Goal: Communication & Community: Participate in discussion

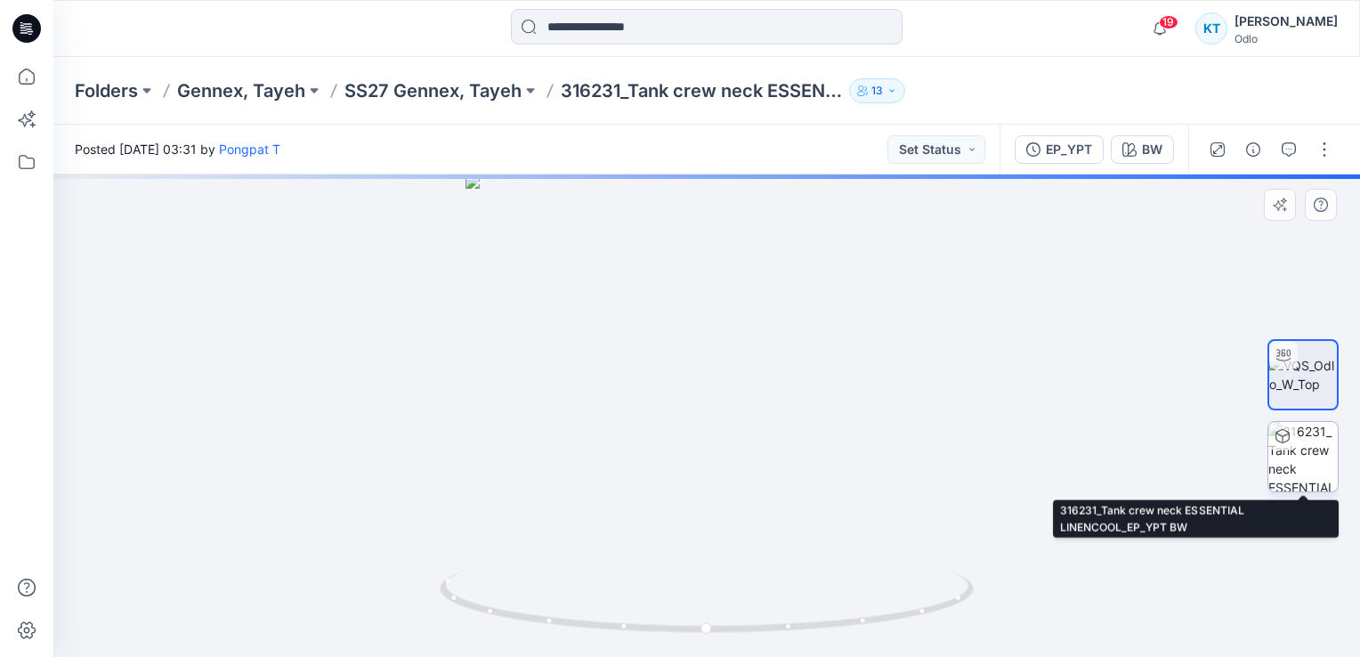
click at [1292, 461] on img at bounding box center [1302, 456] width 69 height 69
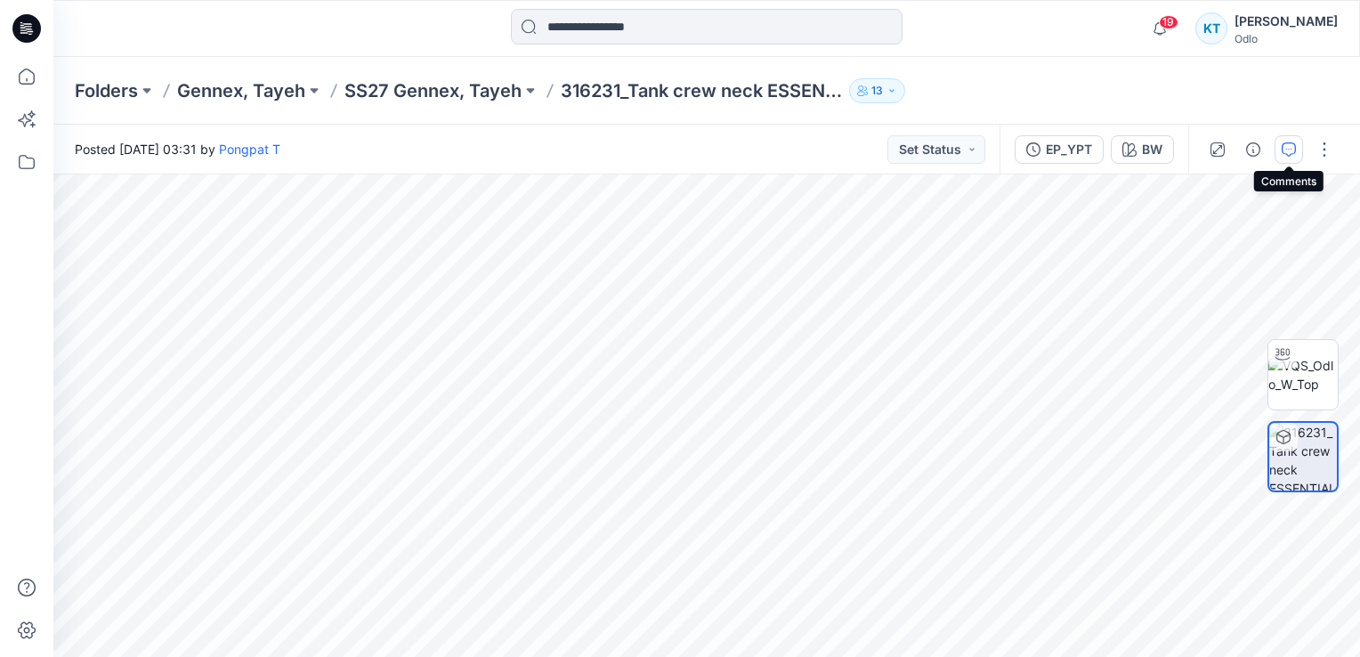
click at [1285, 144] on icon "button" at bounding box center [1289, 149] width 14 height 14
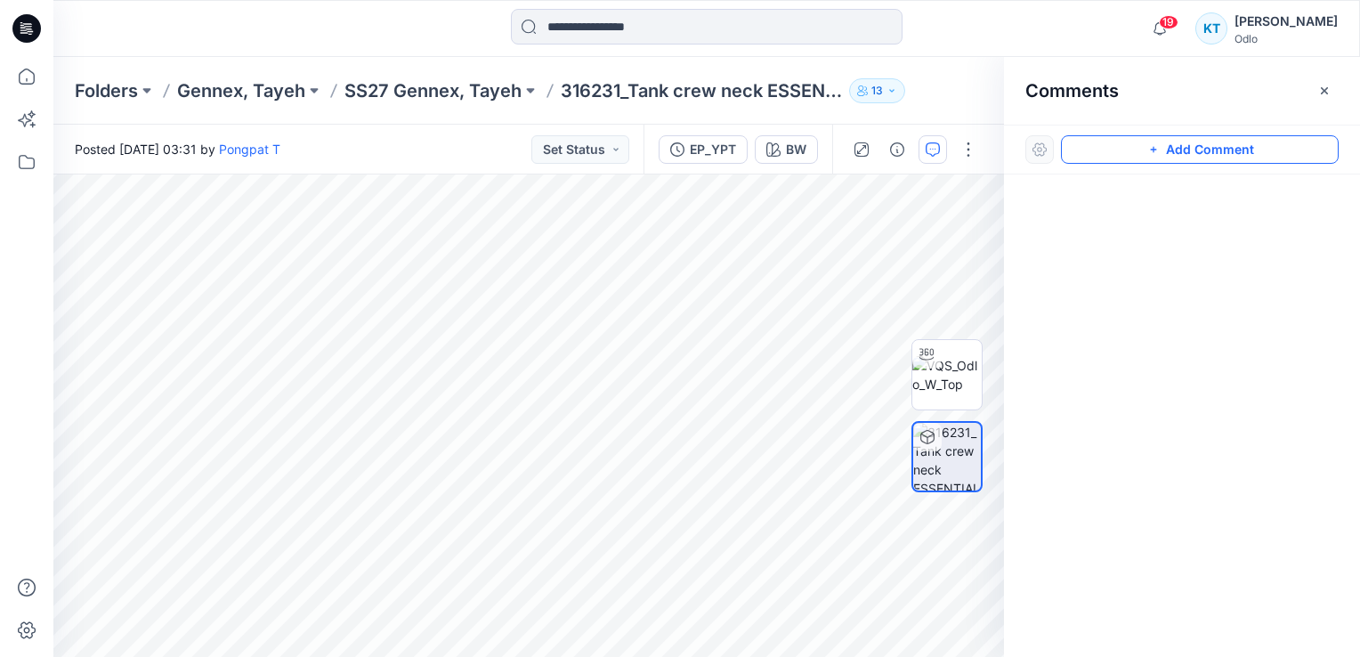
click at [1150, 150] on icon "button" at bounding box center [1153, 149] width 14 height 14
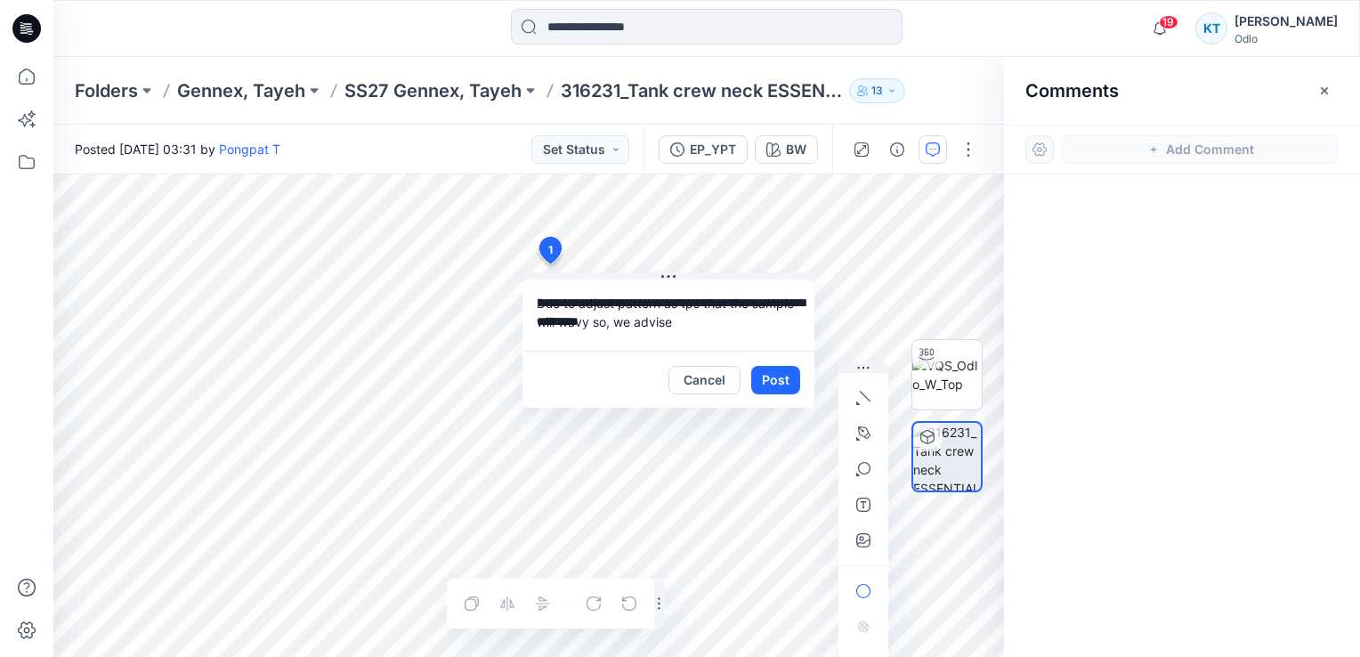
drag, startPoint x: 613, startPoint y: 302, endPoint x: 581, endPoint y: 303, distance: 32.1
click at [581, 303] on textarea "**********" at bounding box center [669, 314] width 292 height 71
click at [751, 323] on textarea "**********" at bounding box center [669, 314] width 292 height 71
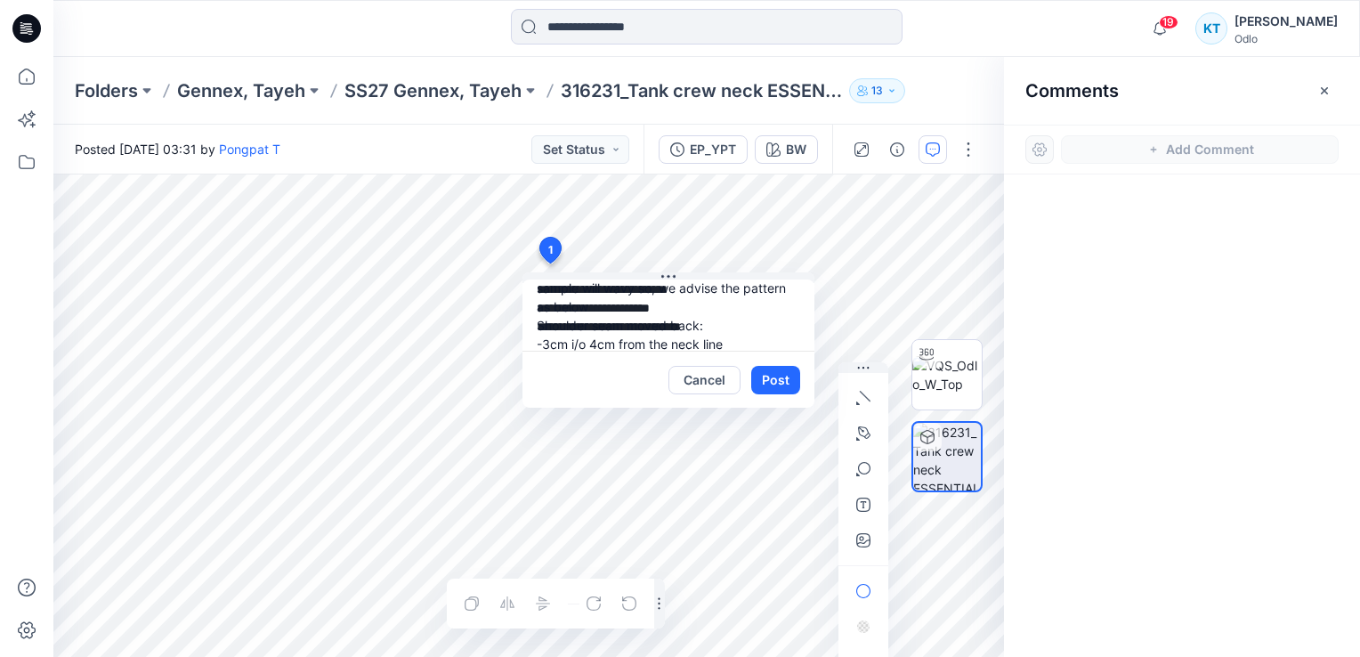
scroll to position [53, 0]
type textarea "**********"
click at [773, 376] on button "Post" at bounding box center [775, 380] width 49 height 28
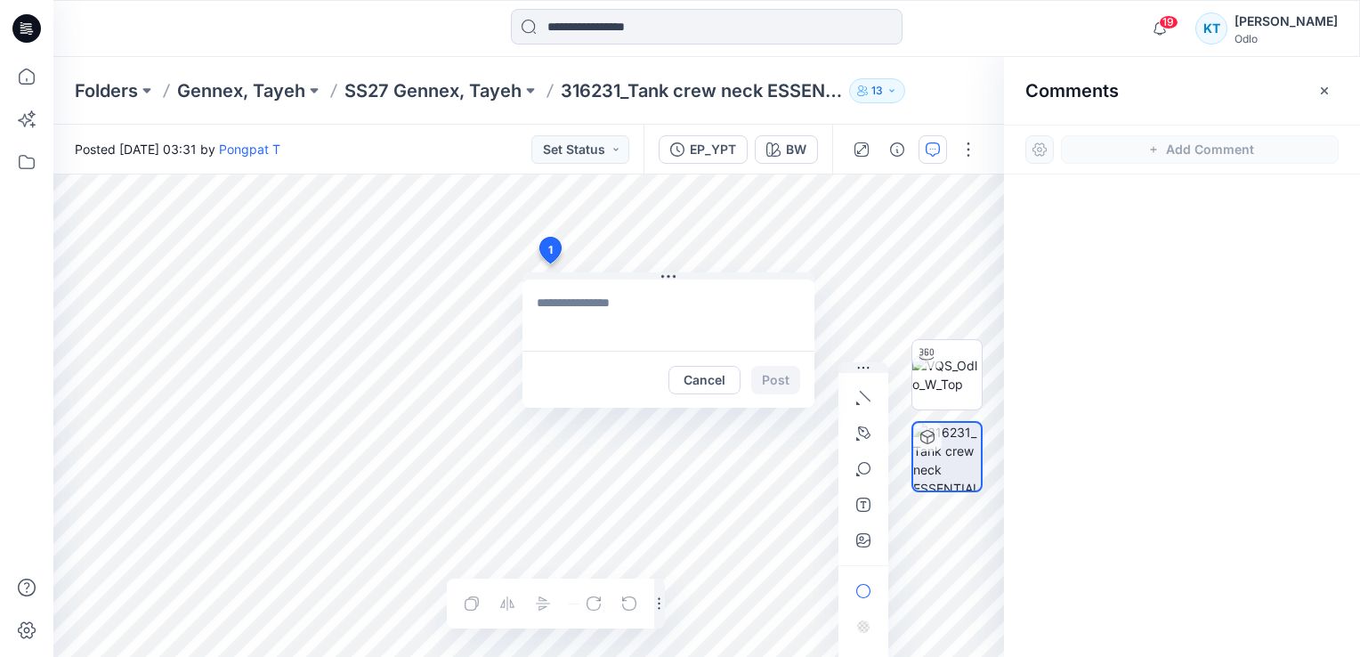
scroll to position [0, 0]
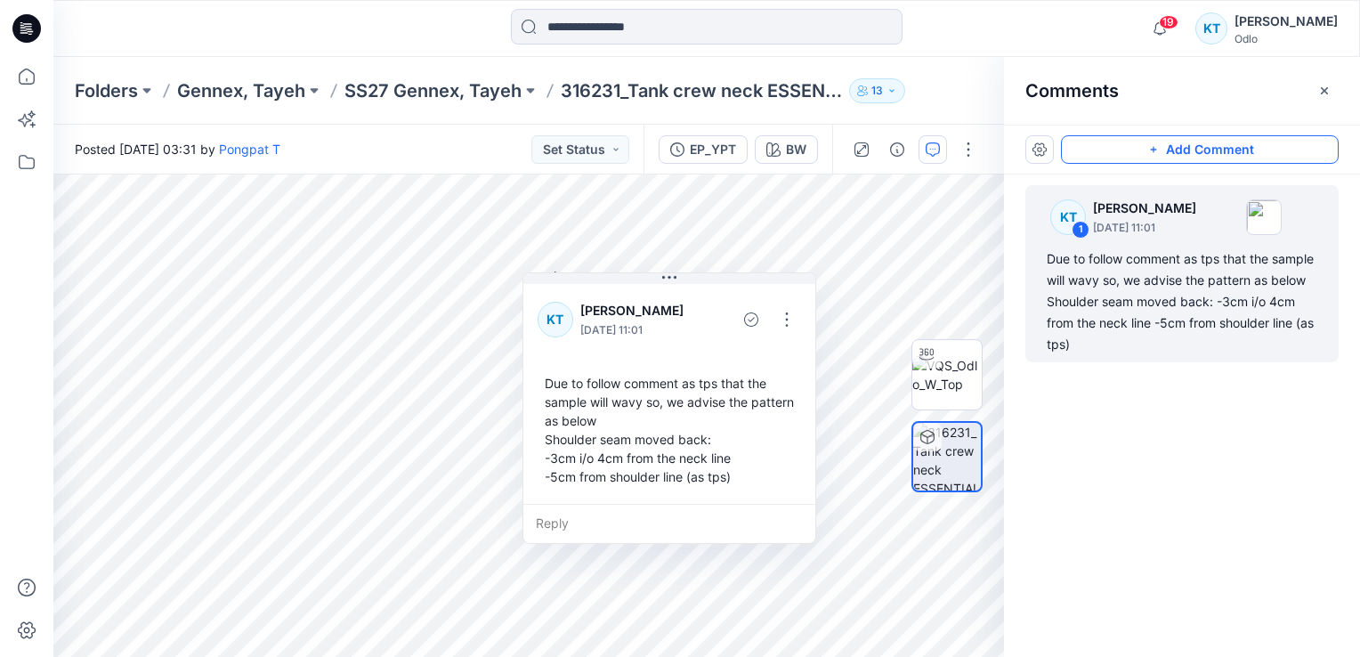
drag, startPoint x: 709, startPoint y: 404, endPoint x: 1147, endPoint y: 312, distance: 448.3
click at [1147, 312] on div "Due to follow comment as tps that the sample will wavy so, we advise the patter…" at bounding box center [1182, 301] width 271 height 107
drag, startPoint x: 1147, startPoint y: 312, endPoint x: 794, endPoint y: 315, distance: 353.4
click at [794, 315] on button "button" at bounding box center [787, 319] width 28 height 28
click at [769, 363] on p "Edit comment" at bounding box center [791, 361] width 80 height 19
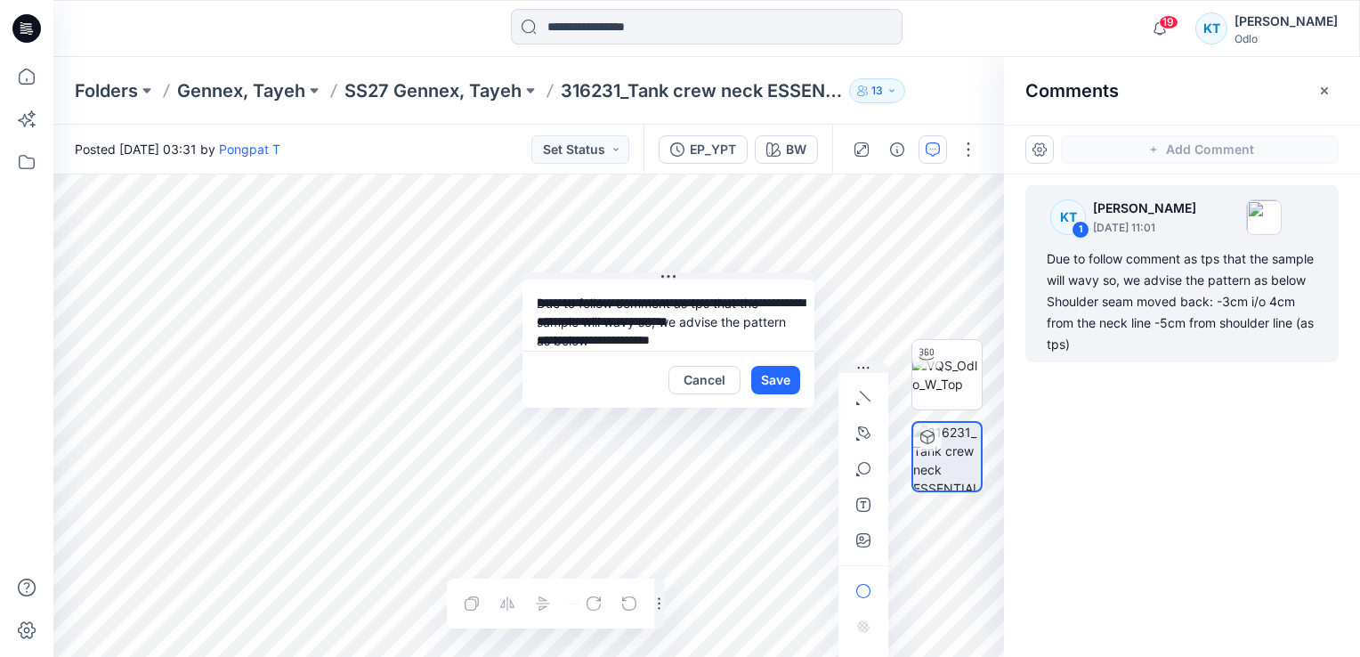
click at [531, 244] on div "**********" at bounding box center [528, 415] width 951 height 482
click at [662, 305] on textarea "**********" at bounding box center [669, 314] width 292 height 71
drag, startPoint x: 684, startPoint y: 318, endPoint x: 717, endPoint y: 326, distance: 34.8
click at [717, 326] on textarea "**********" at bounding box center [669, 314] width 292 height 71
drag, startPoint x: 662, startPoint y: 320, endPoint x: 757, endPoint y: 328, distance: 94.7
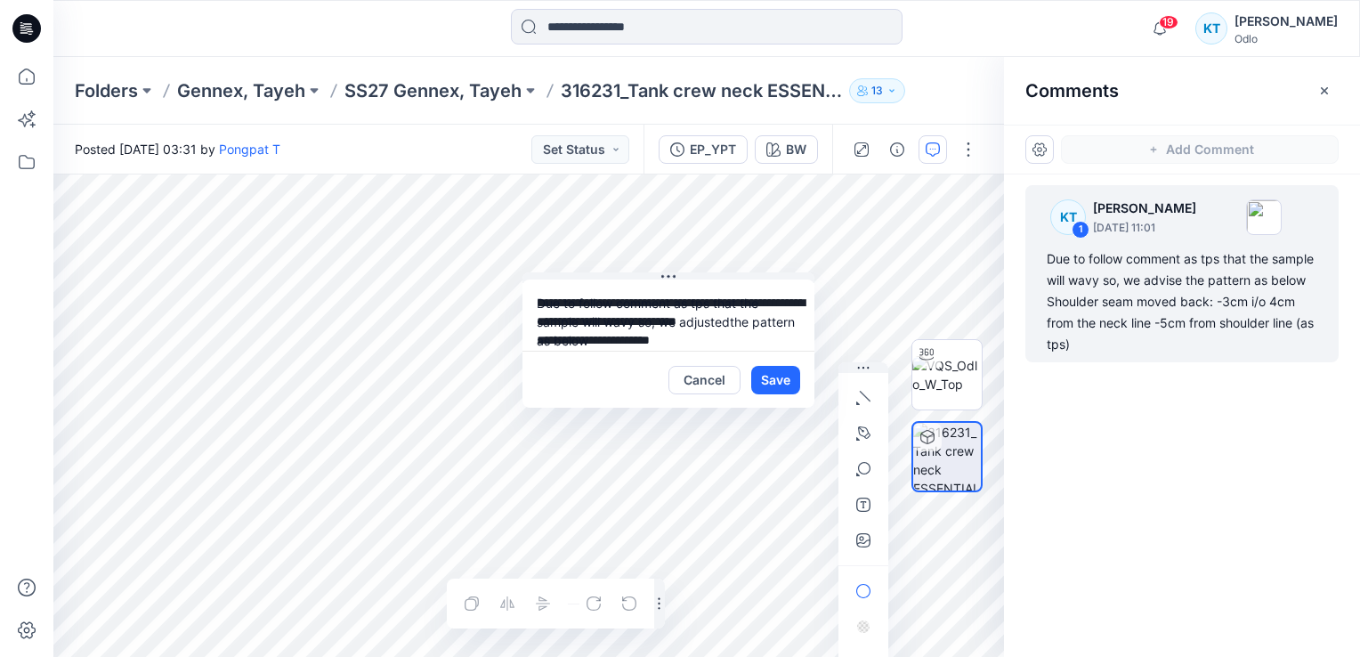
click at [757, 328] on textarea "**********" at bounding box center [669, 314] width 292 height 71
type textarea "**********"
click at [773, 377] on button "Save" at bounding box center [775, 380] width 49 height 28
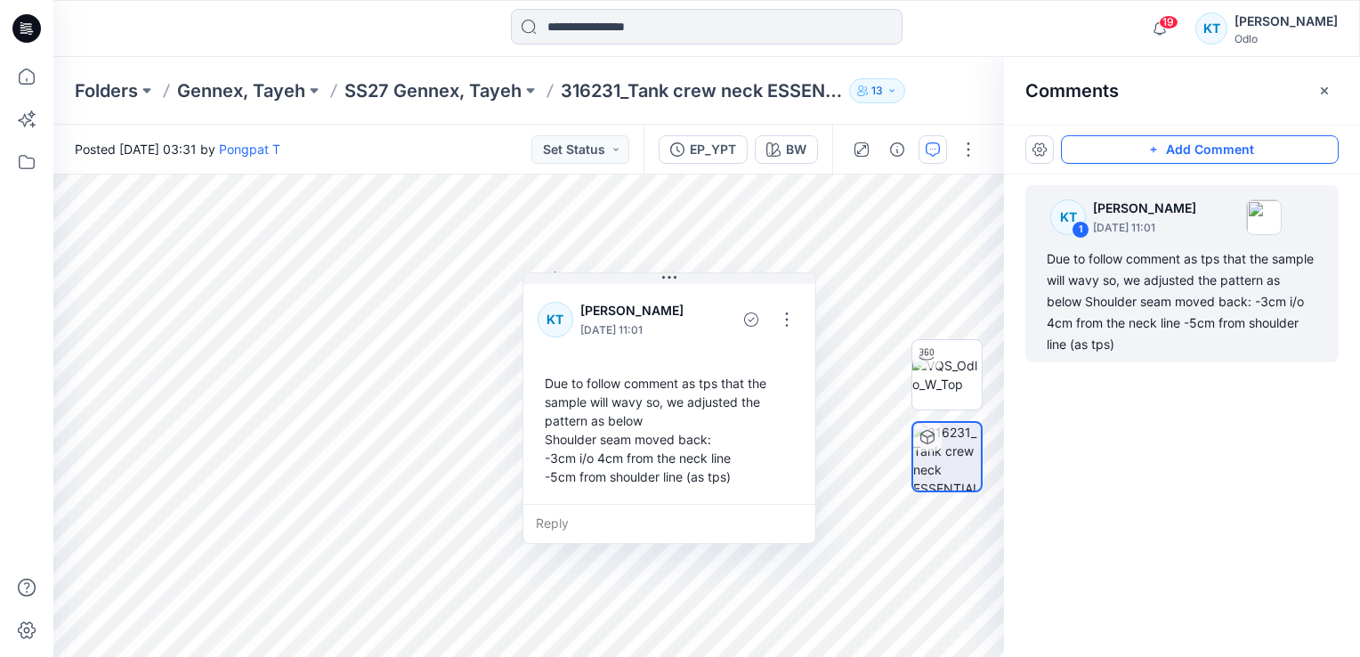
click at [1197, 151] on button "Add Comment" at bounding box center [1200, 149] width 278 height 28
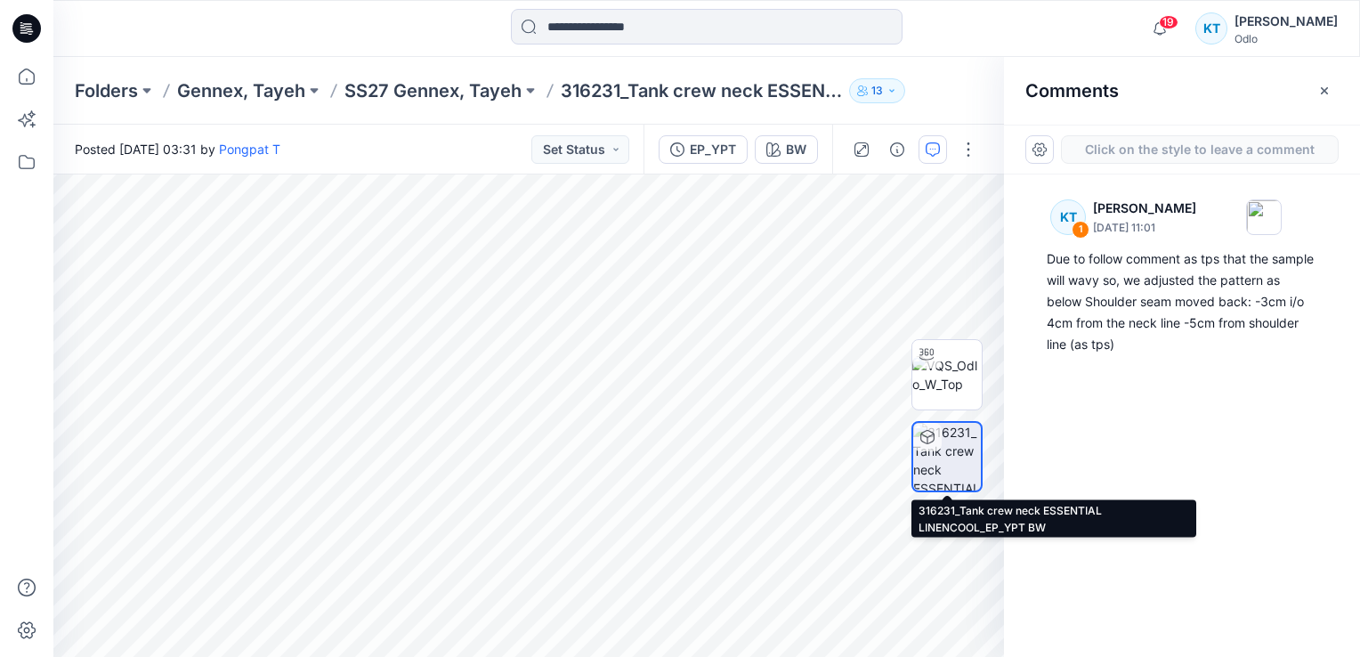
click at [960, 462] on img at bounding box center [947, 457] width 68 height 68
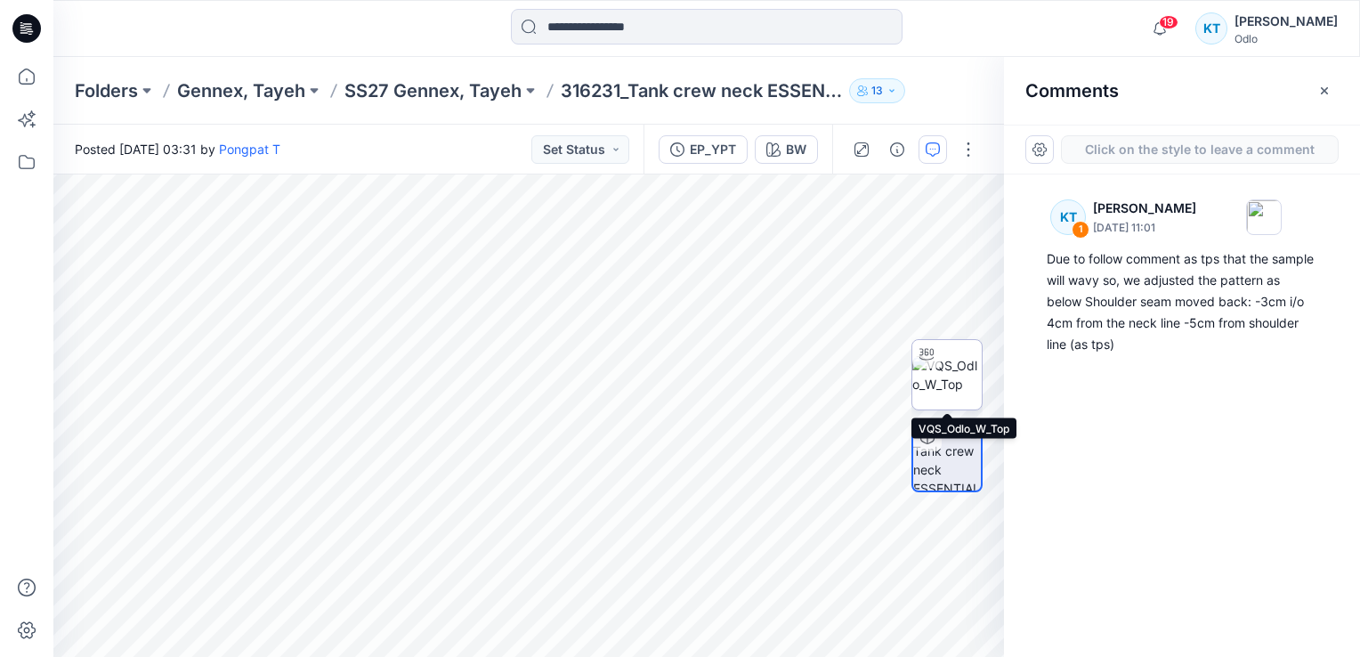
click at [965, 371] on img at bounding box center [946, 374] width 69 height 37
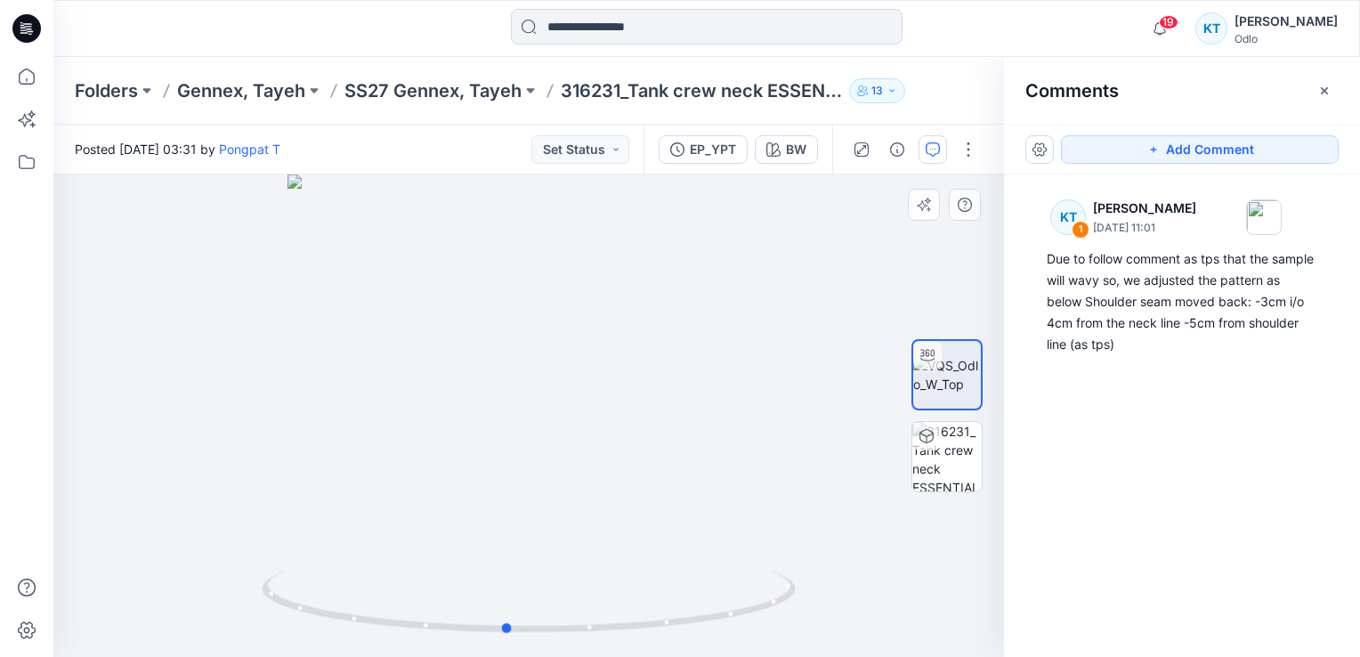
drag, startPoint x: 531, startPoint y: 325, endPoint x: 509, endPoint y: 359, distance: 40.5
click at [509, 359] on div at bounding box center [528, 415] width 951 height 482
drag, startPoint x: 518, startPoint y: 342, endPoint x: 503, endPoint y: 333, distance: 17.6
click at [503, 333] on div at bounding box center [528, 415] width 951 height 482
drag, startPoint x: 555, startPoint y: 328, endPoint x: 274, endPoint y: 323, distance: 281.3
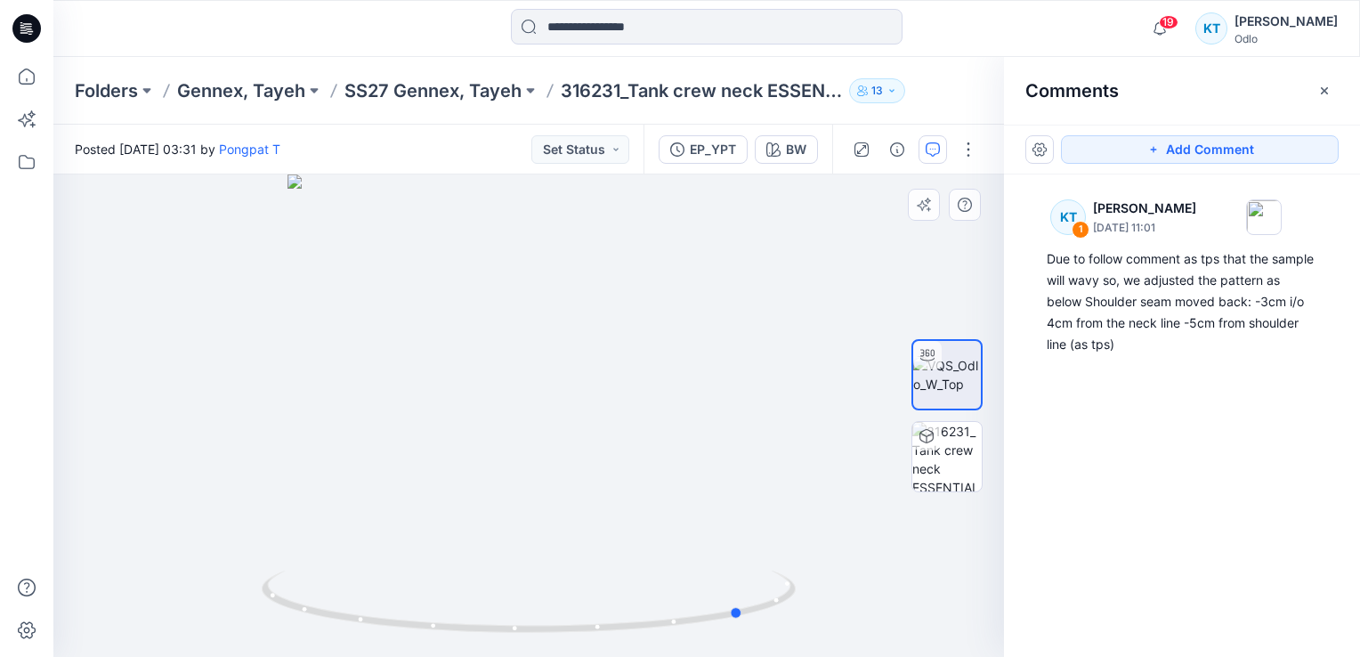
click at [274, 323] on div at bounding box center [528, 415] width 951 height 482
drag, startPoint x: 566, startPoint y: 344, endPoint x: 639, endPoint y: 346, distance: 73.0
click at [639, 346] on div at bounding box center [528, 415] width 951 height 482
click at [600, 344] on div at bounding box center [528, 415] width 951 height 482
drag, startPoint x: 600, startPoint y: 344, endPoint x: 562, endPoint y: 344, distance: 38.3
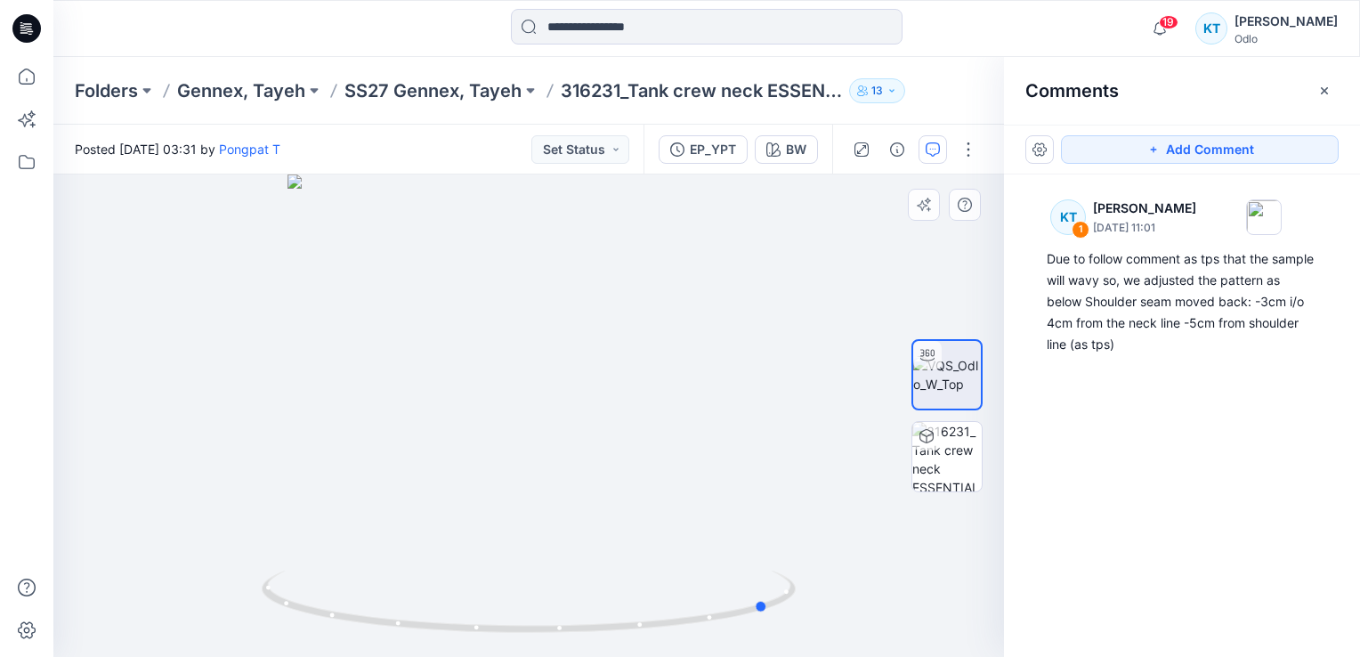
click at [562, 344] on div at bounding box center [528, 415] width 951 height 482
drag, startPoint x: 569, startPoint y: 343, endPoint x: 592, endPoint y: 352, distance: 24.8
click at [592, 352] on div at bounding box center [528, 415] width 951 height 482
drag, startPoint x: 527, startPoint y: 323, endPoint x: 539, endPoint y: 329, distance: 13.9
click at [539, 329] on div at bounding box center [528, 415] width 951 height 482
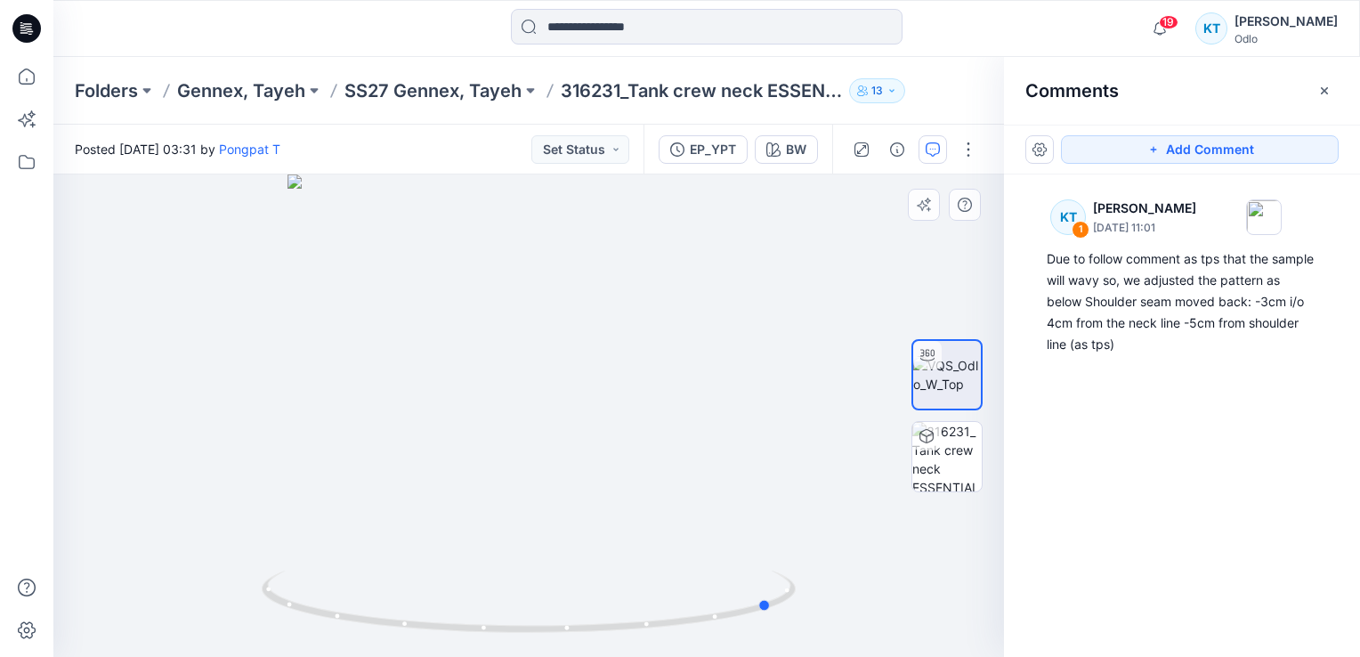
drag, startPoint x: 552, startPoint y: 343, endPoint x: 520, endPoint y: 343, distance: 32.0
click at [520, 343] on div at bounding box center [528, 415] width 951 height 482
click at [1109, 146] on button "Add Comment" at bounding box center [1200, 149] width 278 height 28
click at [510, 230] on div "2" at bounding box center [528, 415] width 951 height 482
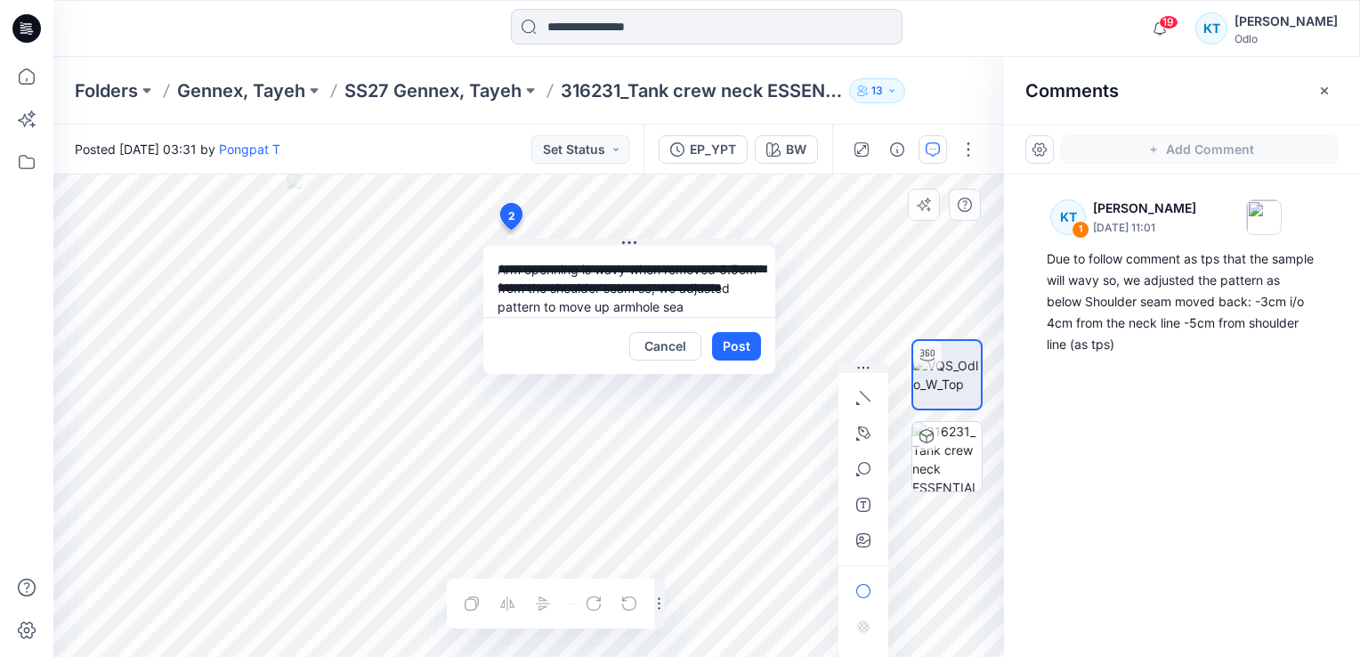
scroll to position [15, 0]
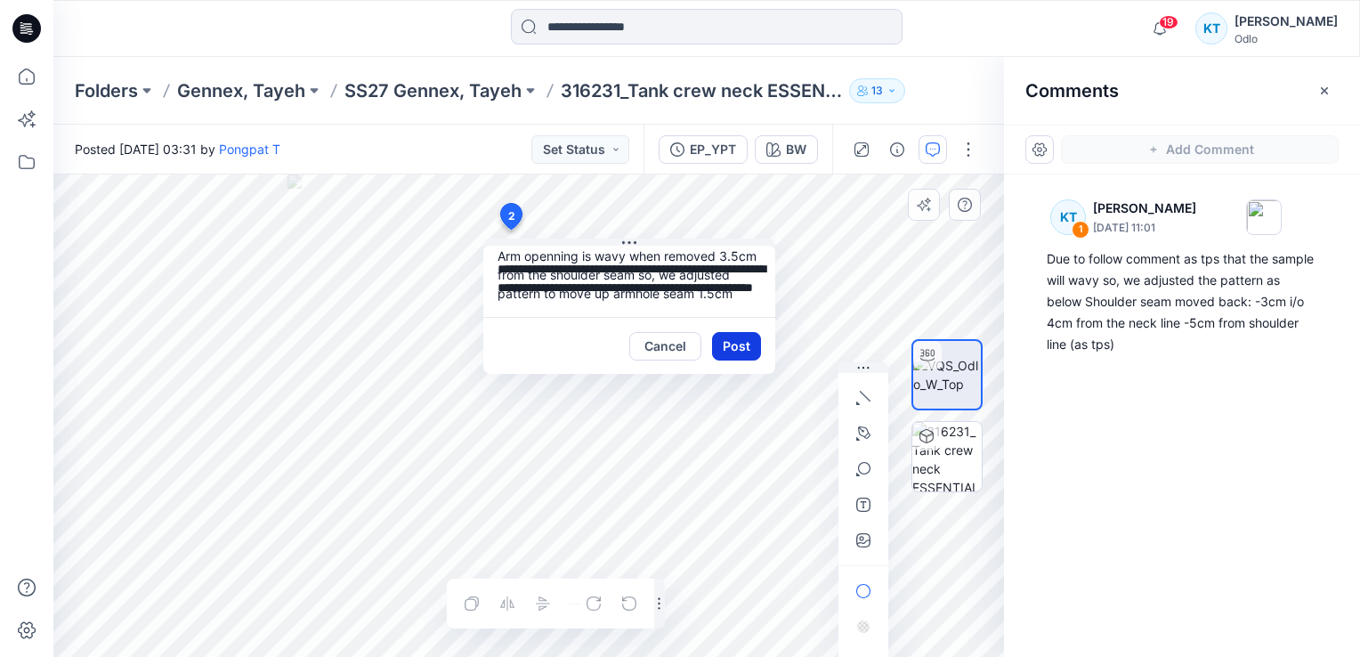
type textarea "**********"
click at [752, 350] on button "Post" at bounding box center [736, 346] width 49 height 28
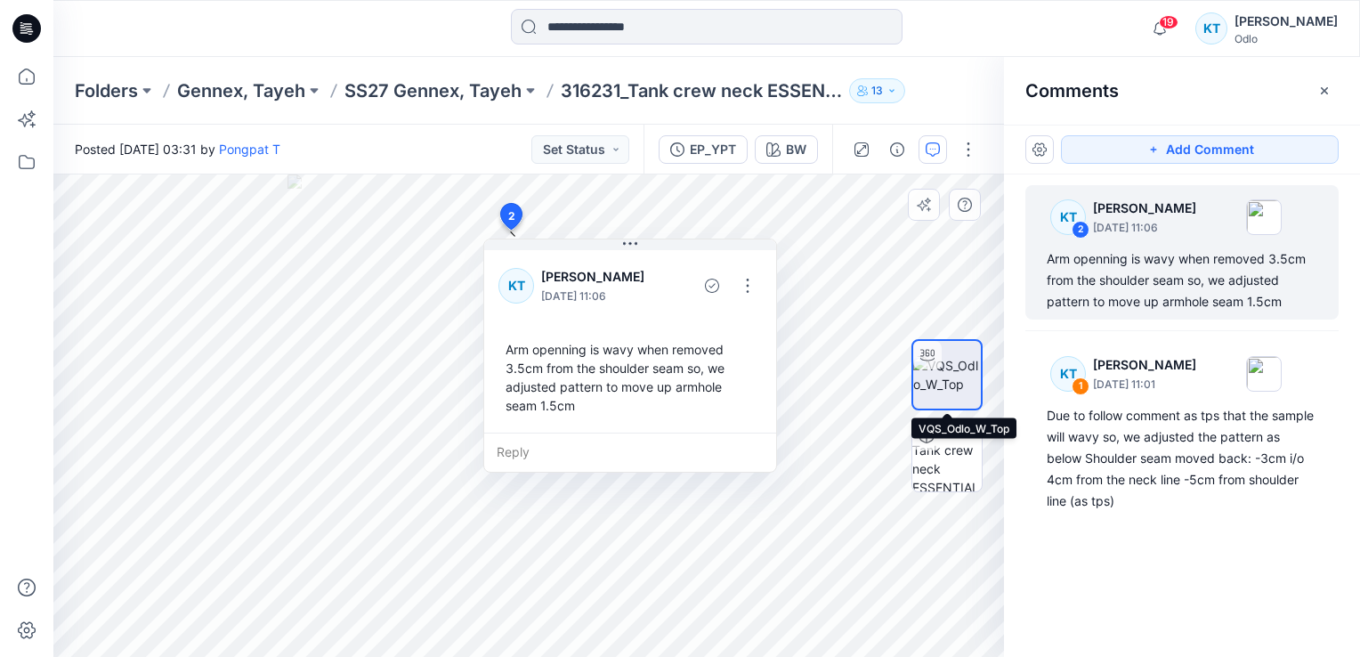
click at [939, 361] on div at bounding box center [927, 355] width 28 height 28
click at [618, 150] on button "Set Status" at bounding box center [580, 149] width 98 height 28
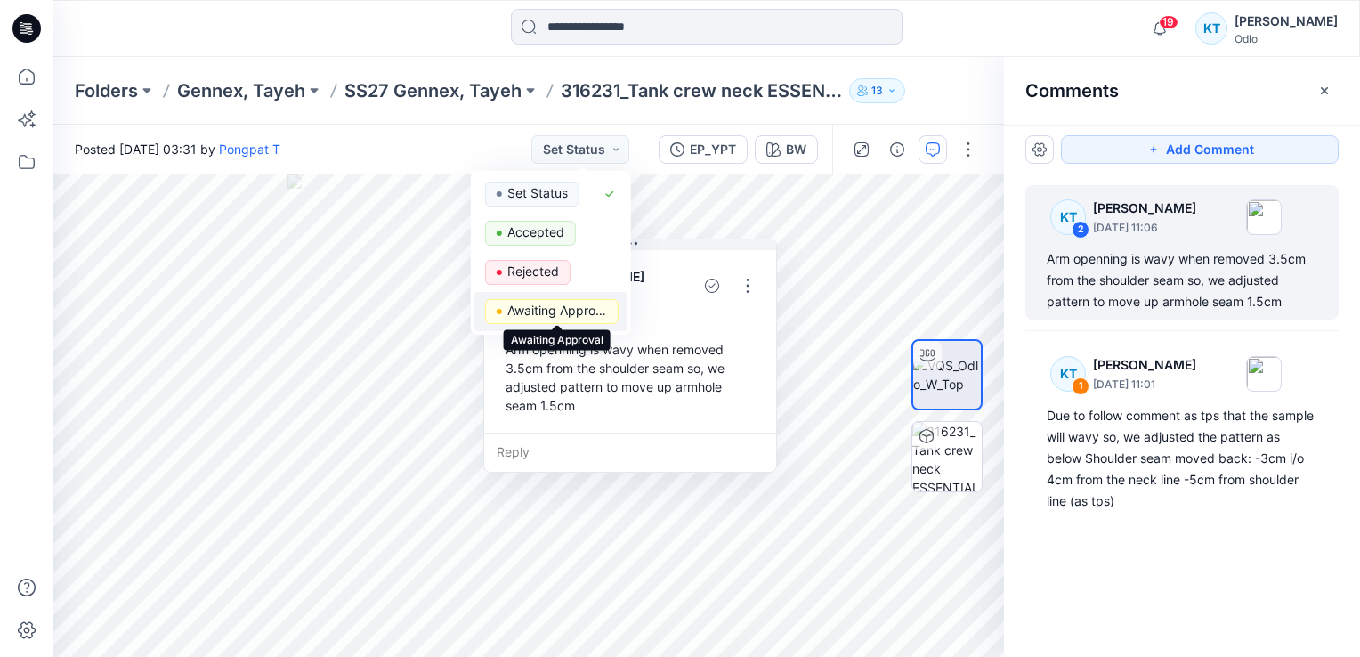
click at [564, 318] on p "Awaiting Approval" at bounding box center [557, 310] width 100 height 23
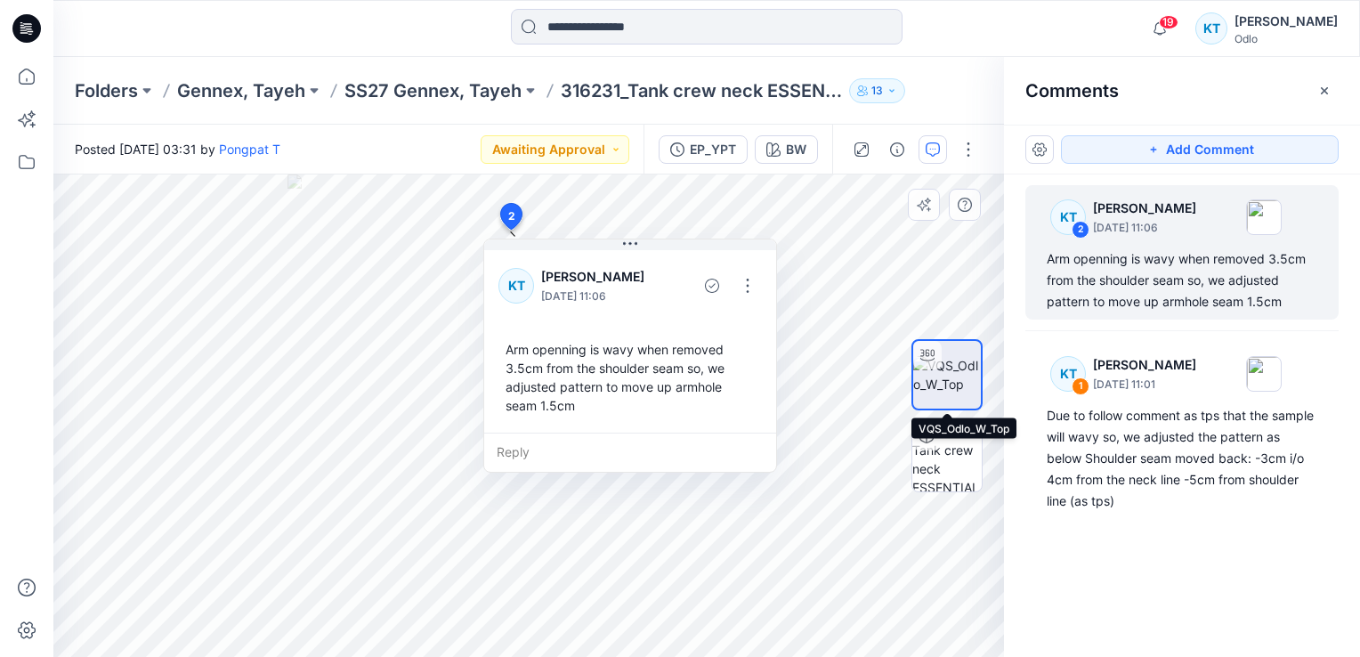
click at [954, 376] on img at bounding box center [947, 374] width 68 height 37
click at [18, 165] on icon at bounding box center [26, 161] width 39 height 39
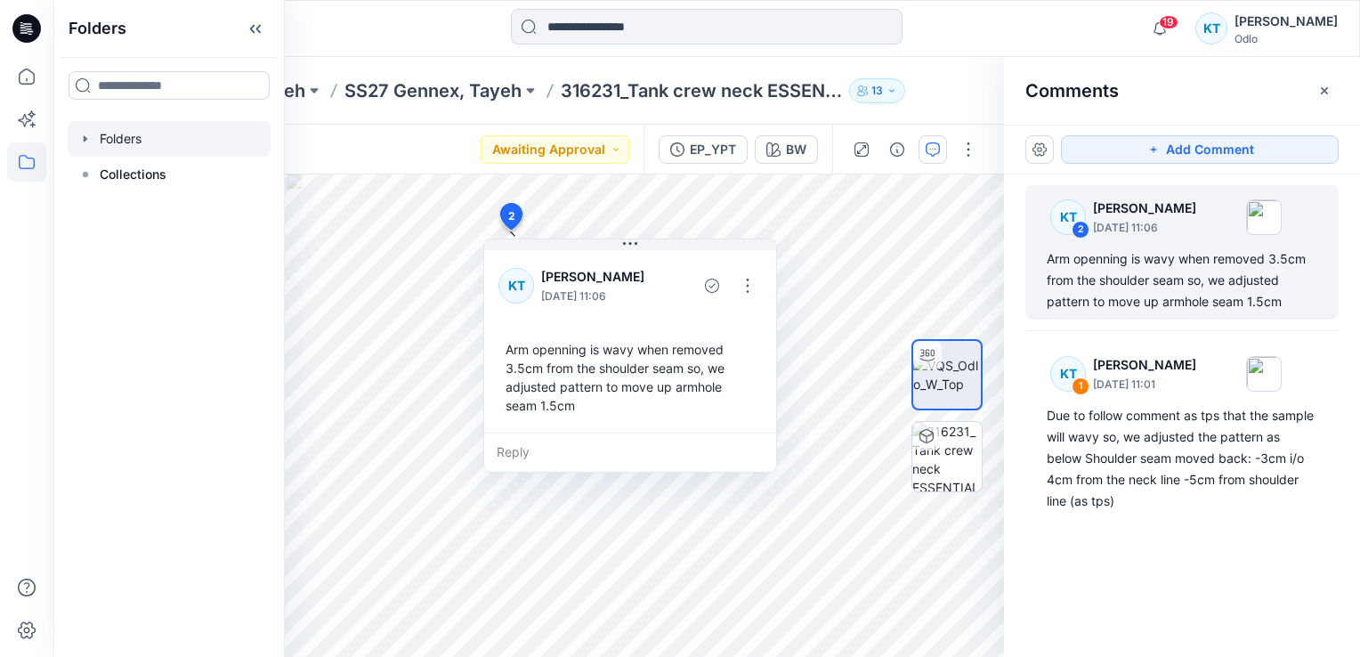
click at [99, 142] on div at bounding box center [169, 139] width 203 height 36
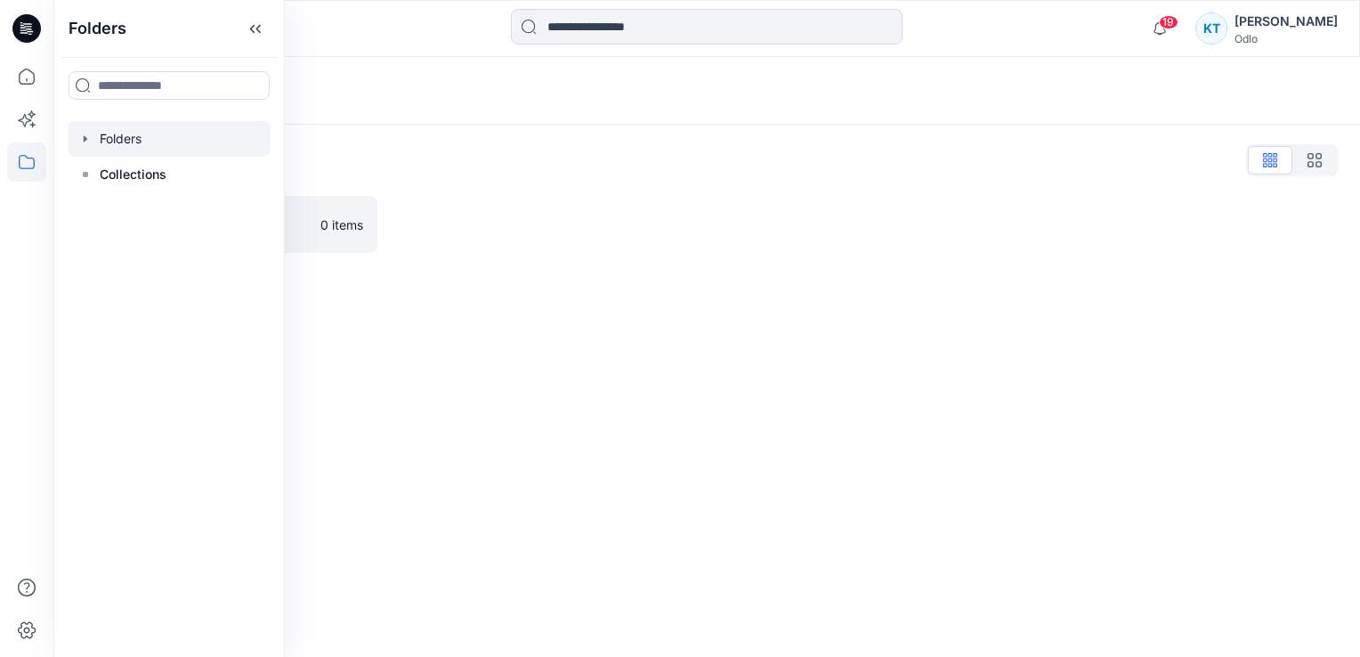
click at [87, 145] on icon "button" at bounding box center [85, 139] width 14 height 14
click at [131, 169] on div at bounding box center [169, 175] width 203 height 36
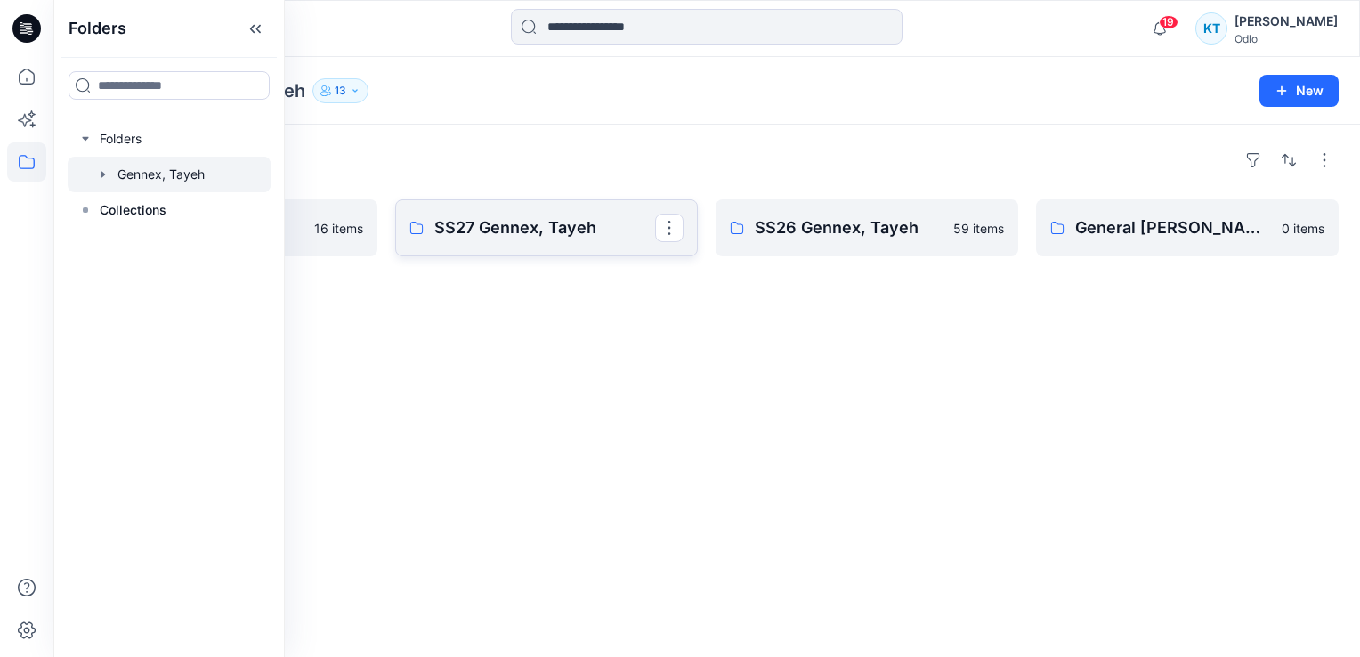
click at [485, 232] on p "SS27 Gennex, Tayeh" at bounding box center [544, 227] width 221 height 25
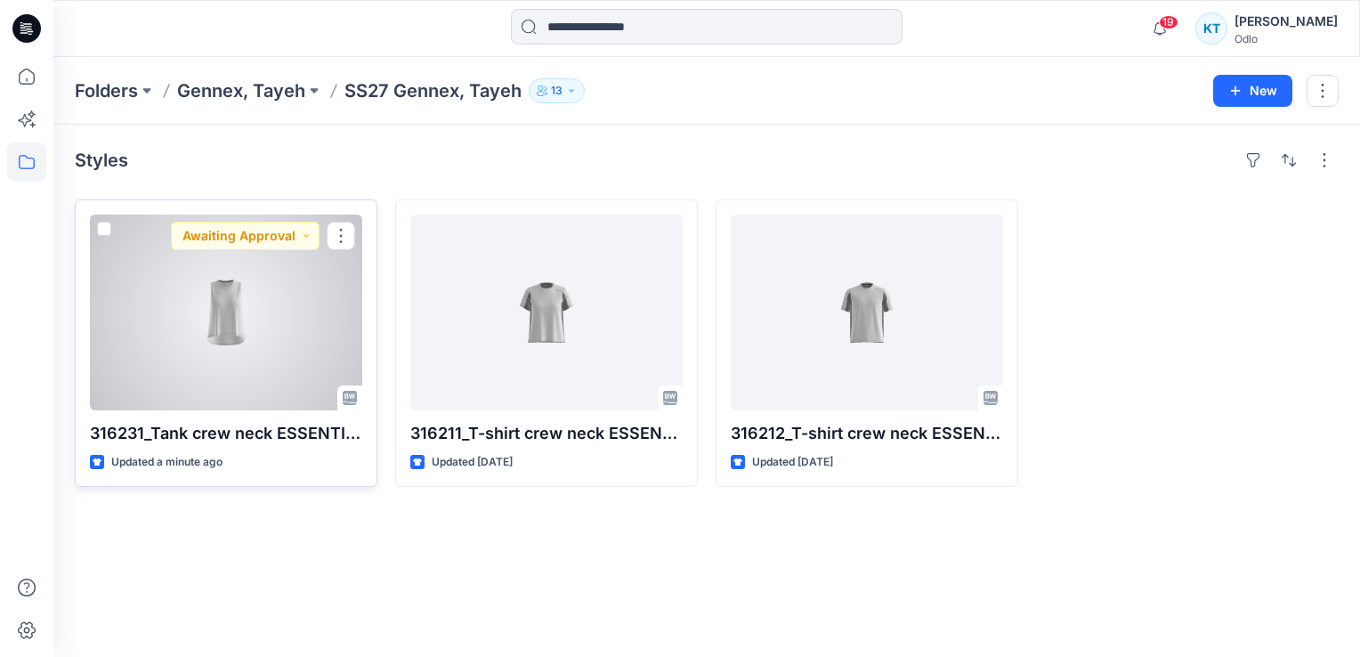
click at [173, 433] on p "316231_Tank crew neck ESSENTIAL LINENCOOL_EP_YPT" at bounding box center [226, 433] width 272 height 25
click at [232, 315] on div at bounding box center [226, 313] width 272 height 196
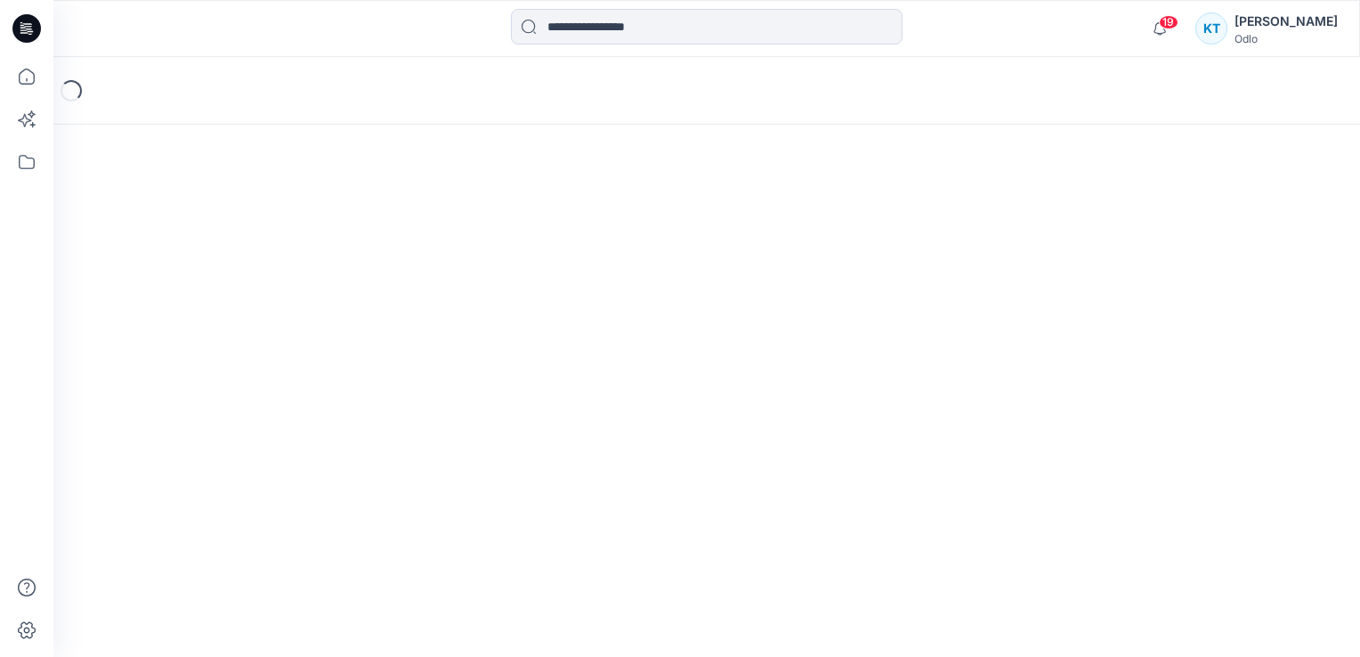
click at [232, 315] on div "Loading..." at bounding box center [706, 357] width 1307 height 600
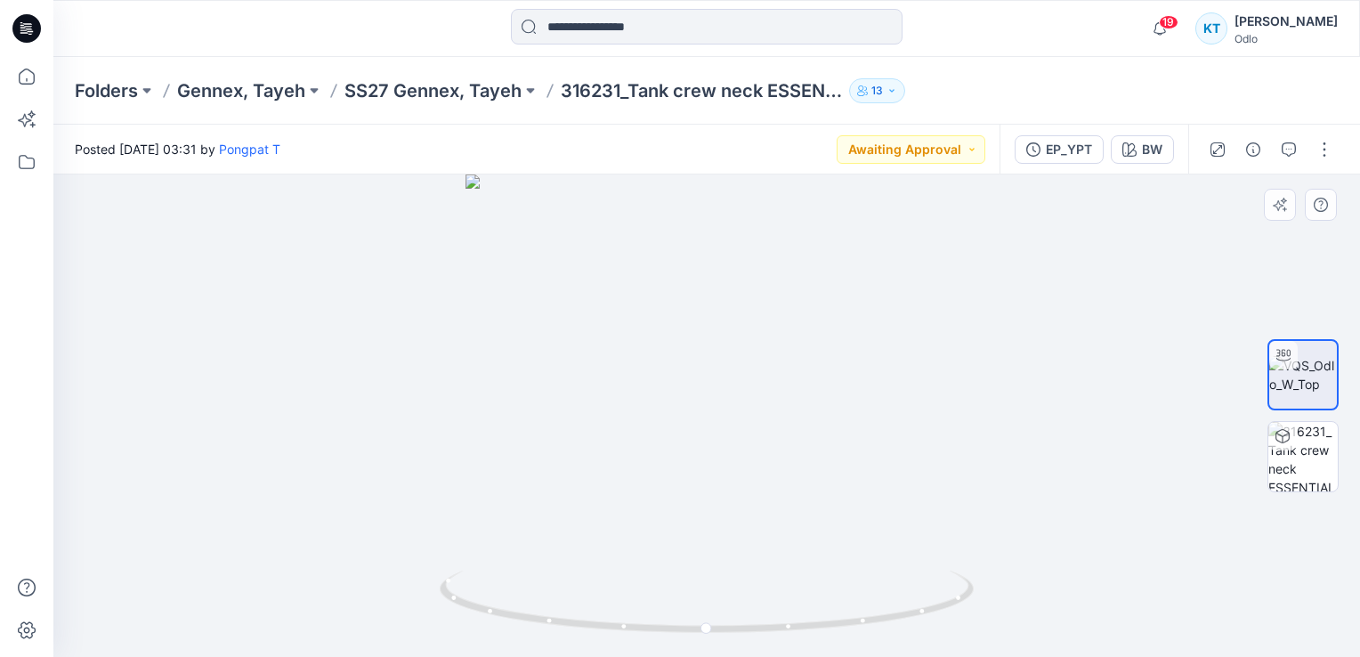
drag, startPoint x: 730, startPoint y: 360, endPoint x: 579, endPoint y: 360, distance: 151.3
click at [579, 360] on div at bounding box center [706, 415] width 1307 height 482
drag, startPoint x: 747, startPoint y: 351, endPoint x: 872, endPoint y: 304, distance: 133.8
click at [787, 347] on div at bounding box center [706, 415] width 1307 height 482
click at [1290, 139] on button "button" at bounding box center [1289, 149] width 28 height 28
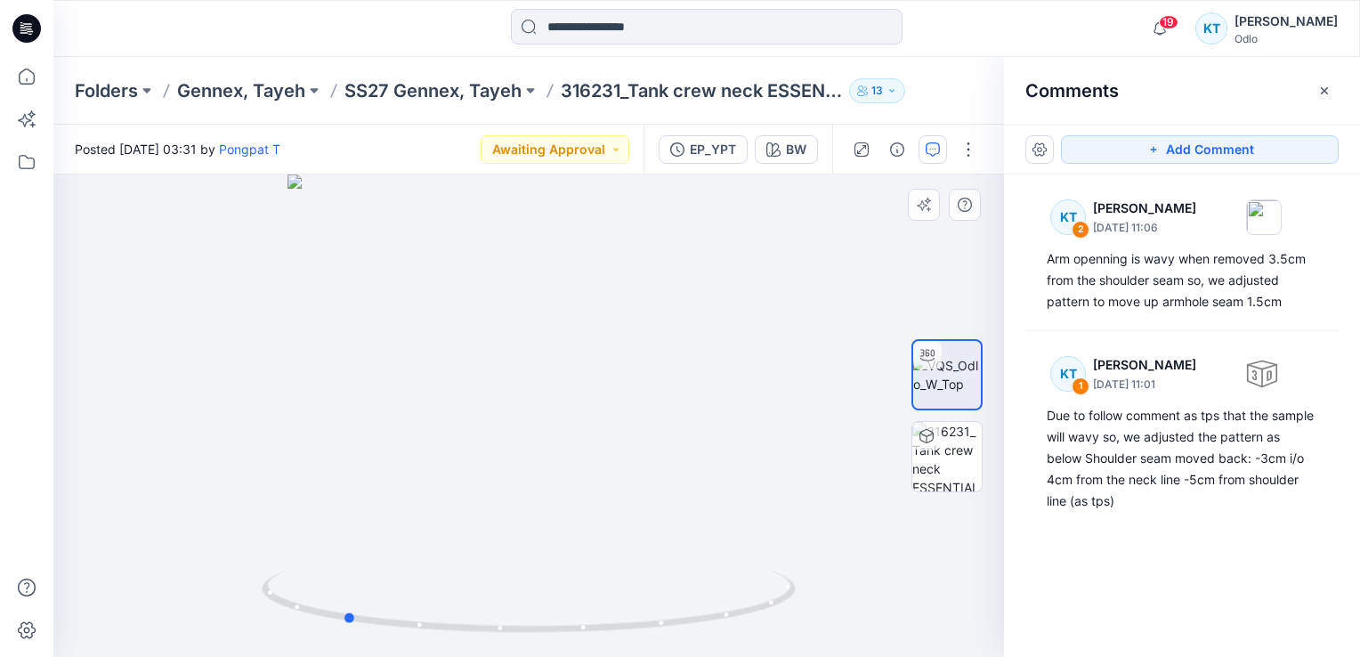
drag, startPoint x: 513, startPoint y: 483, endPoint x: 367, endPoint y: 497, distance: 146.6
click at [367, 497] on div at bounding box center [528, 415] width 951 height 482
drag, startPoint x: 556, startPoint y: 426, endPoint x: 694, endPoint y: 489, distance: 151.4
click at [619, 493] on div at bounding box center [528, 415] width 951 height 482
drag, startPoint x: 526, startPoint y: 443, endPoint x: 648, endPoint y: 452, distance: 122.3
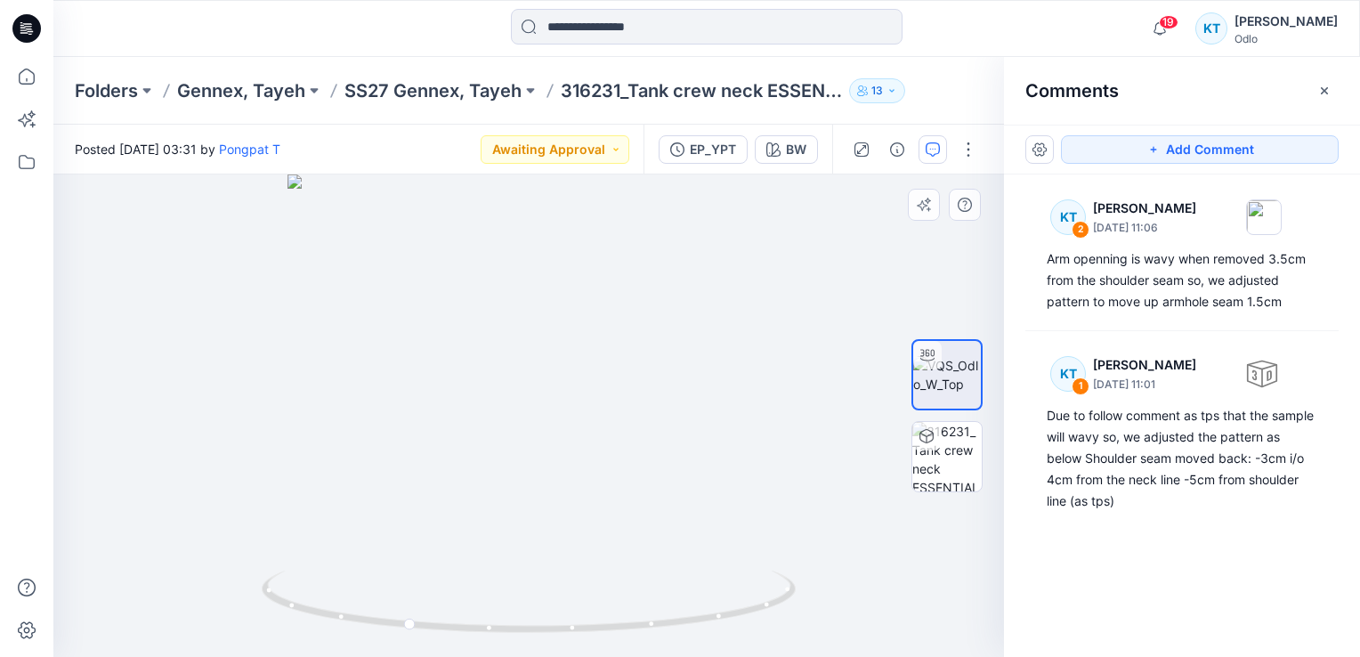
click at [639, 450] on div at bounding box center [528, 415] width 951 height 482
drag, startPoint x: 591, startPoint y: 450, endPoint x: 481, endPoint y: 450, distance: 110.4
click at [481, 450] on div at bounding box center [528, 415] width 951 height 482
drag, startPoint x: 481, startPoint y: 450, endPoint x: 334, endPoint y: 450, distance: 146.9
click at [333, 450] on div at bounding box center [528, 415] width 951 height 482
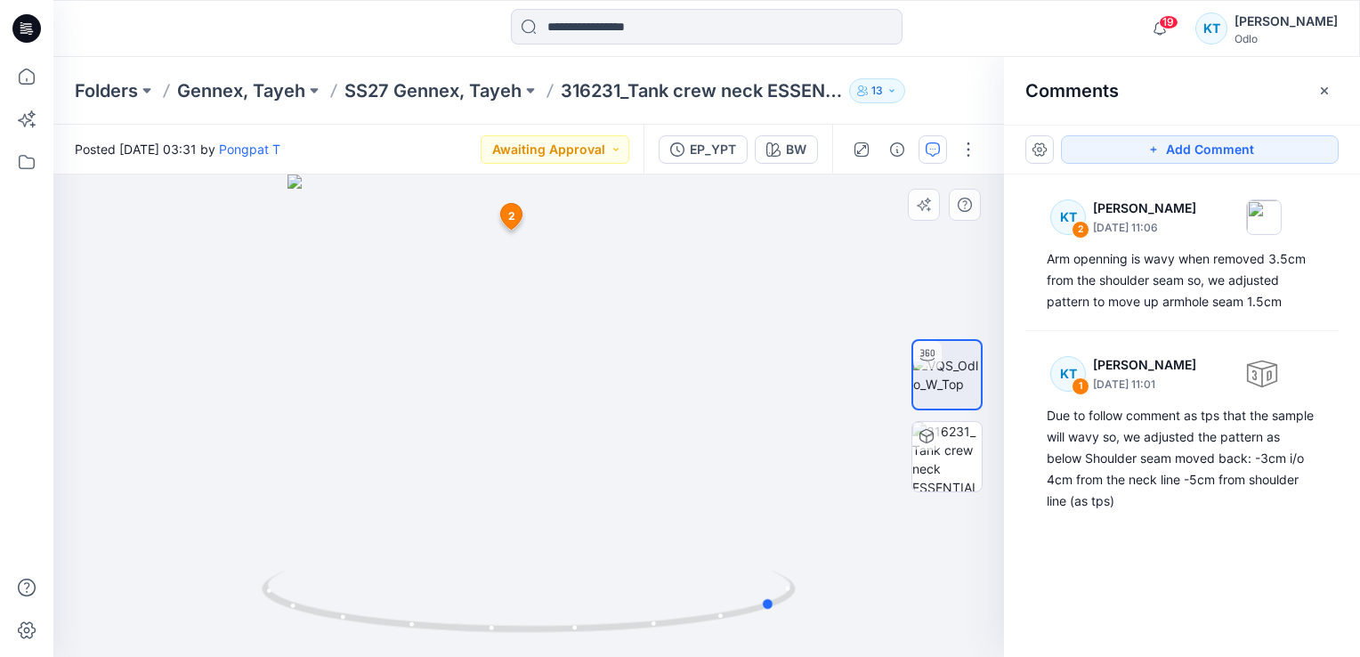
drag, startPoint x: 409, startPoint y: 450, endPoint x: 468, endPoint y: 451, distance: 59.7
click at [468, 451] on div at bounding box center [528, 415] width 951 height 482
click at [952, 377] on img at bounding box center [947, 374] width 68 height 37
drag, startPoint x: 578, startPoint y: 352, endPoint x: 336, endPoint y: 354, distance: 242.1
click at [336, 354] on div at bounding box center [528, 415] width 951 height 482
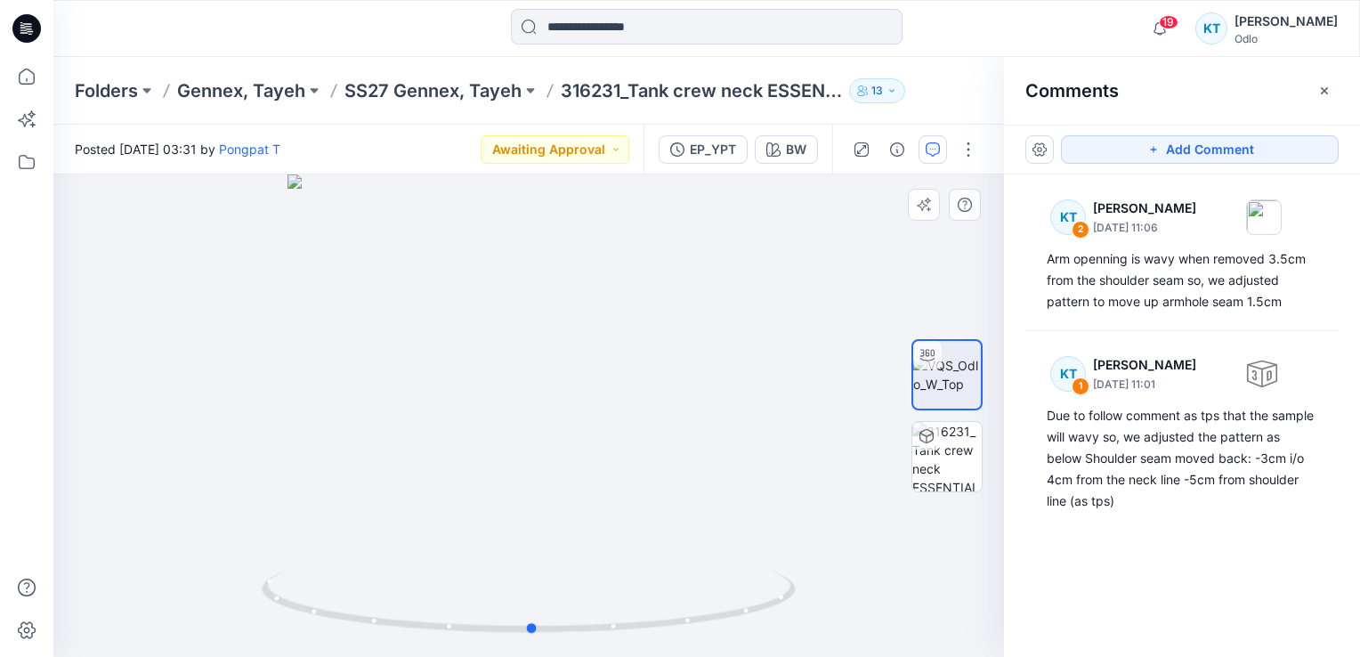
drag, startPoint x: 599, startPoint y: 352, endPoint x: 442, endPoint y: 365, distance: 157.2
click at [445, 368] on div at bounding box center [528, 415] width 951 height 482
drag, startPoint x: 593, startPoint y: 337, endPoint x: 526, endPoint y: 347, distance: 67.5
click at [526, 347] on div at bounding box center [528, 415] width 951 height 482
drag, startPoint x: 527, startPoint y: 305, endPoint x: 529, endPoint y: 328, distance: 23.2
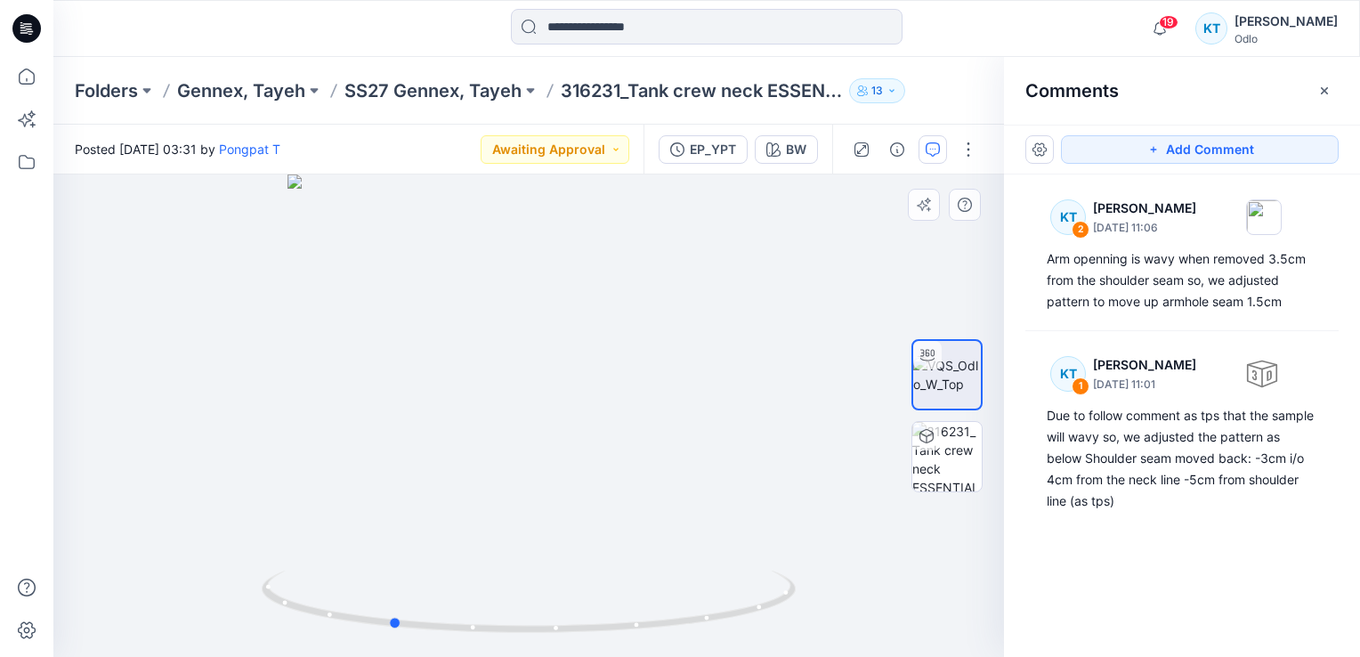
click at [529, 328] on div at bounding box center [528, 415] width 951 height 482
drag, startPoint x: 528, startPoint y: 328, endPoint x: 625, endPoint y: 326, distance: 97.1
click at [625, 326] on div at bounding box center [528, 415] width 951 height 482
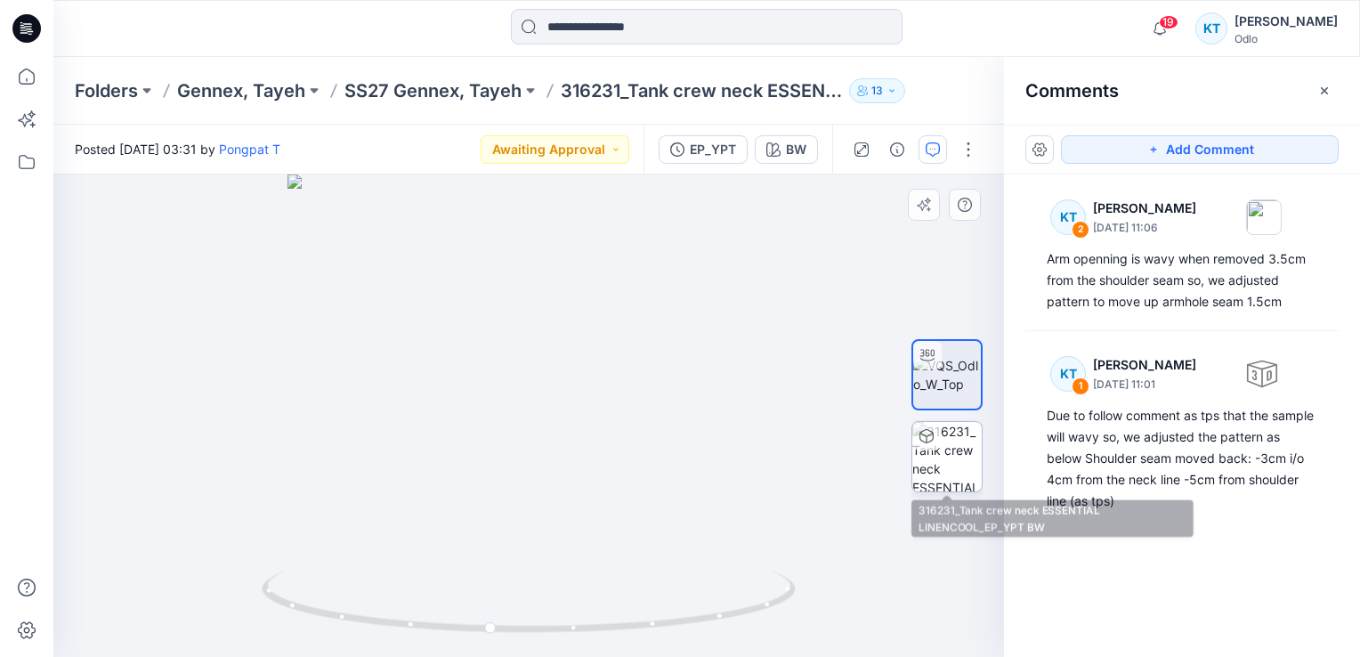
click at [960, 472] on img at bounding box center [946, 456] width 69 height 69
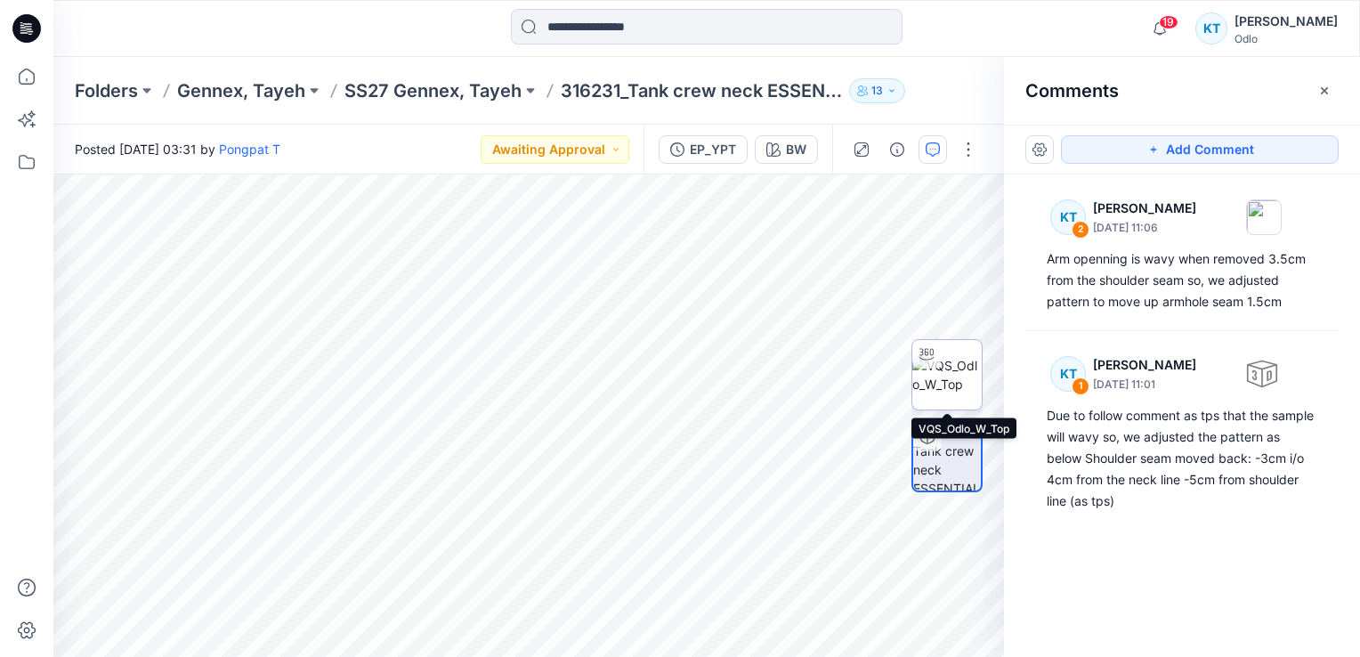
click at [946, 380] on img at bounding box center [946, 374] width 69 height 37
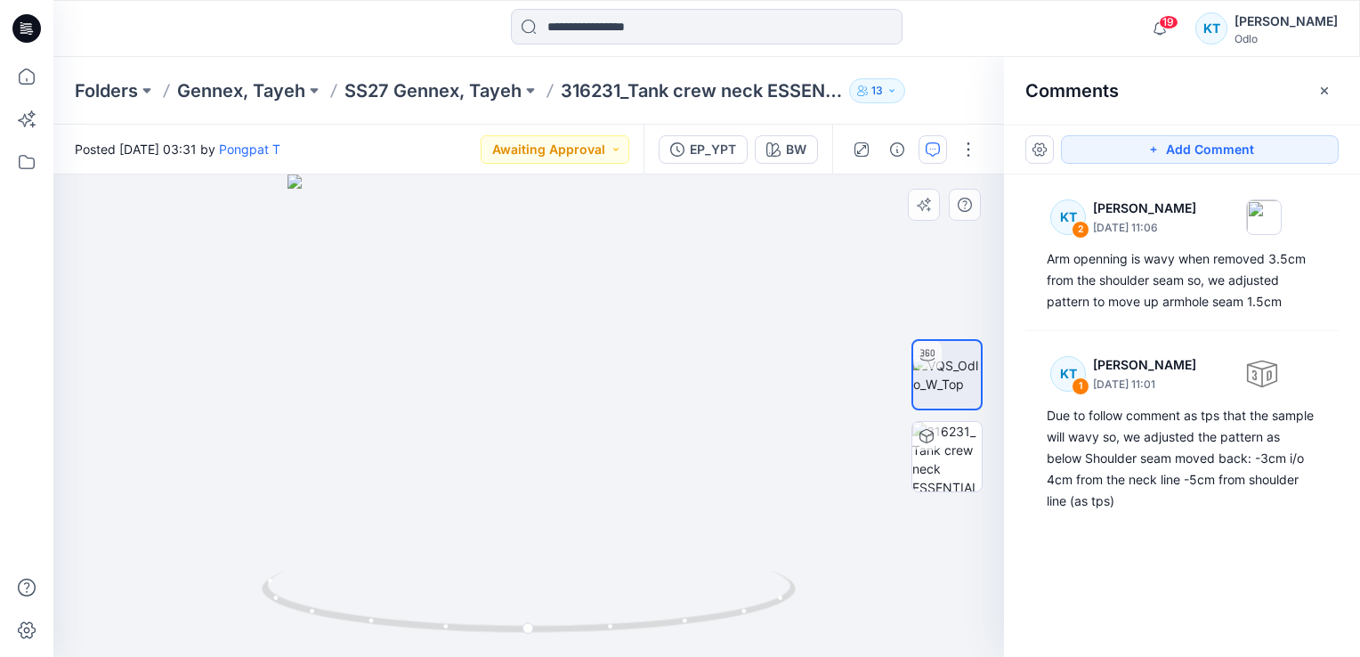
drag, startPoint x: 649, startPoint y: 369, endPoint x: 531, endPoint y: 376, distance: 118.6
click at [334, 365] on div at bounding box center [528, 415] width 951 height 482
drag, startPoint x: 563, startPoint y: 369, endPoint x: 498, endPoint y: 363, distance: 64.4
click at [729, 368] on div at bounding box center [528, 415] width 951 height 482
drag, startPoint x: 477, startPoint y: 365, endPoint x: 539, endPoint y: 414, distance: 79.2
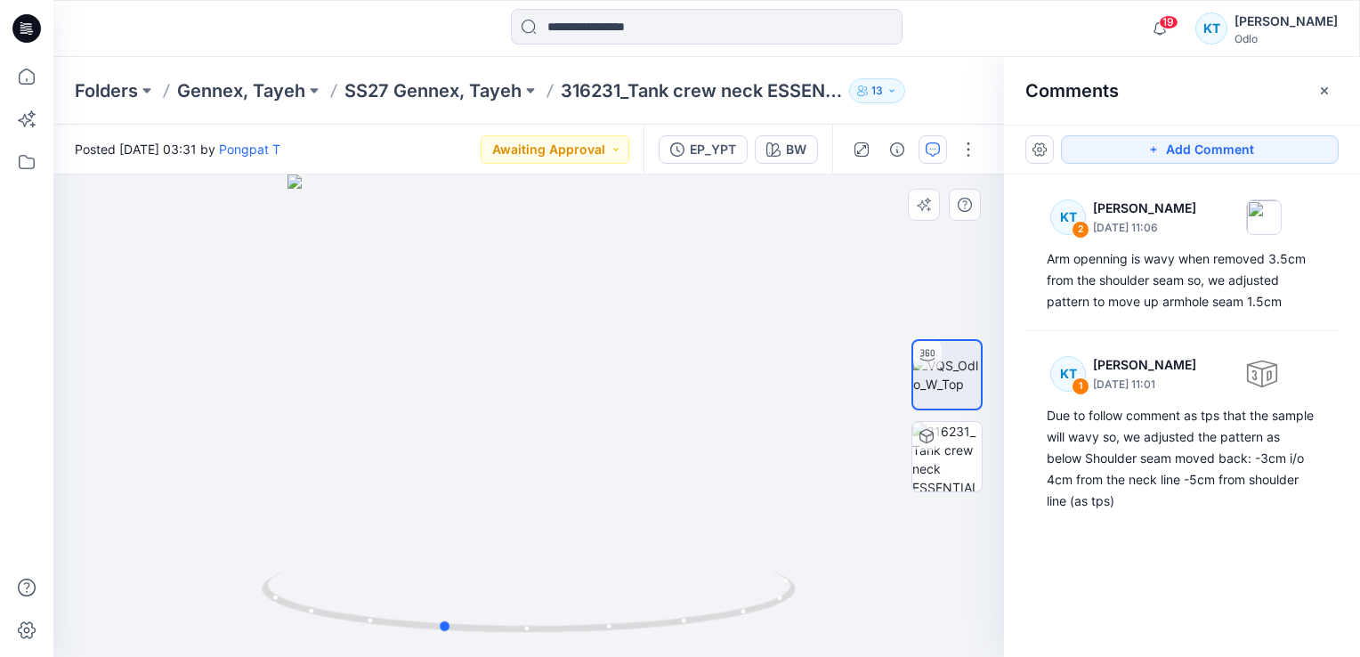
click at [539, 414] on div at bounding box center [528, 415] width 951 height 482
drag, startPoint x: 567, startPoint y: 267, endPoint x: 566, endPoint y: 338, distance: 71.2
click at [566, 338] on div at bounding box center [528, 415] width 951 height 482
drag, startPoint x: 538, startPoint y: 347, endPoint x: 536, endPoint y: 376, distance: 28.5
click at [536, 376] on div at bounding box center [528, 415] width 951 height 482
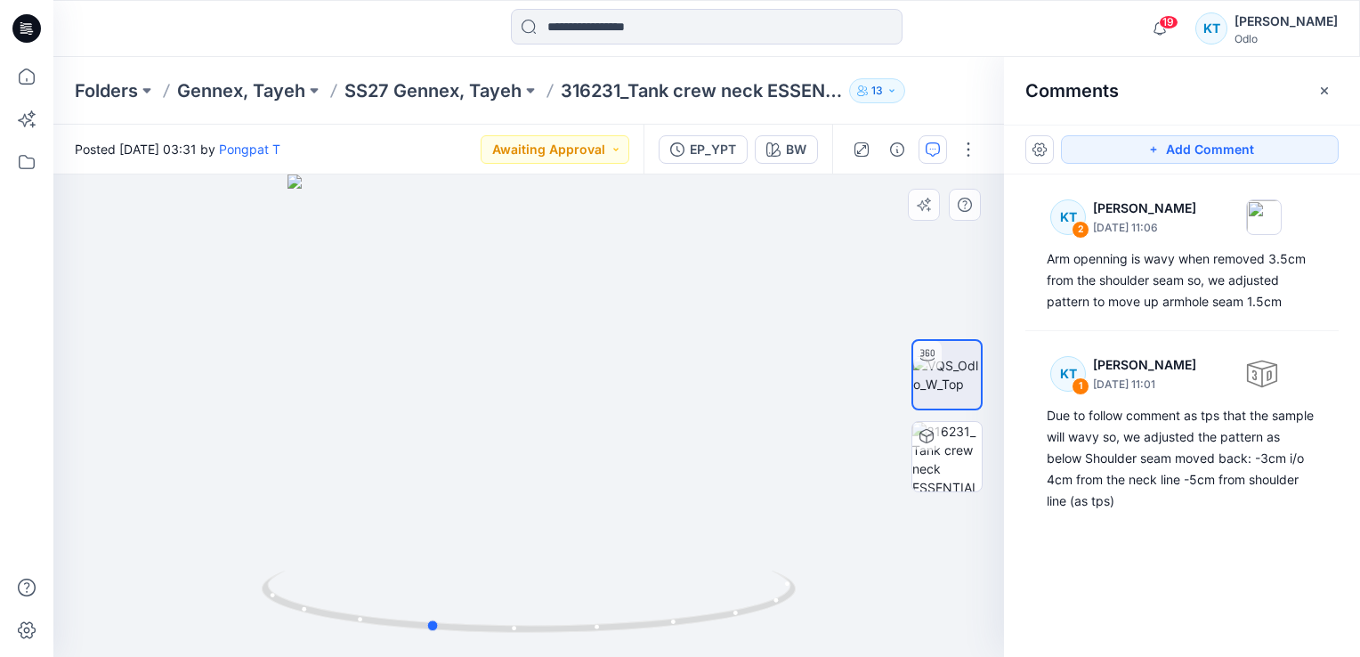
drag, startPoint x: 584, startPoint y: 455, endPoint x: 573, endPoint y: 510, distance: 56.2
click at [573, 510] on div at bounding box center [528, 415] width 951 height 482
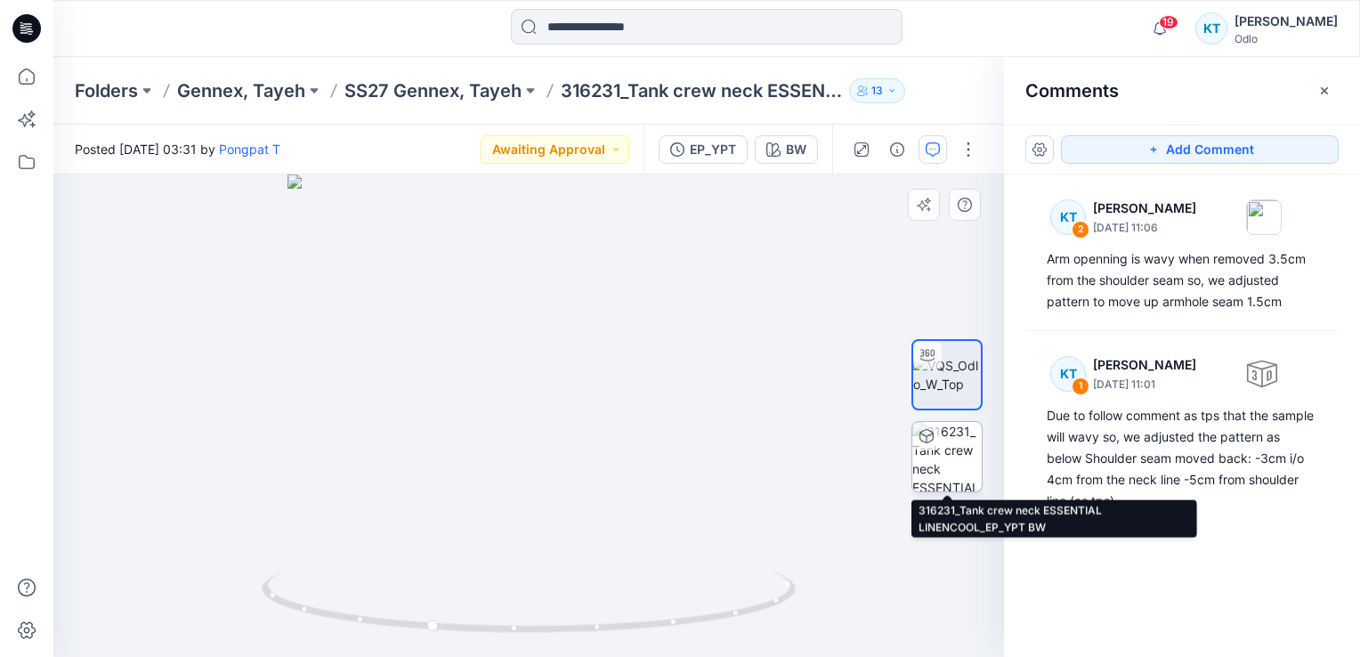
drag, startPoint x: 967, startPoint y: 458, endPoint x: 906, endPoint y: 442, distance: 62.6
click at [966, 458] on img at bounding box center [946, 456] width 69 height 69
